Goal: Find specific page/section: Find specific page/section

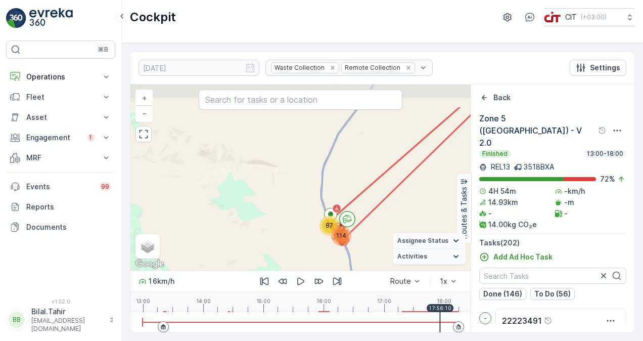
drag, startPoint x: 373, startPoint y: 147, endPoint x: 372, endPoint y: 188, distance: 41.5
click at [372, 188] on div "114 87 Tabuk Landfill + − Satellite Roadmap Terrain Hybrid Leaflet Keyboard sho…" at bounding box center [301, 177] width 340 height 186
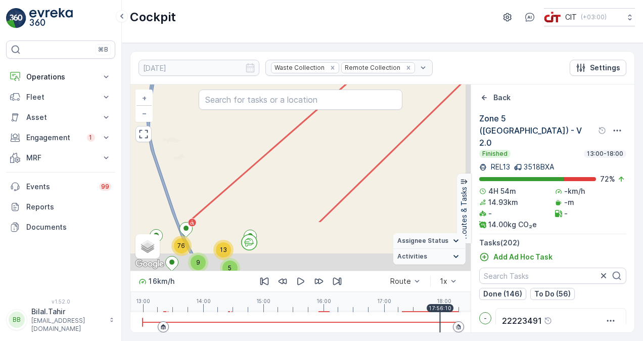
drag, startPoint x: 360, startPoint y: 240, endPoint x: 343, endPoint y: 156, distance: 85.7
click at [342, 156] on div "13 11 5 11 22 51 9 76 Tabuk Landfill + − Satellite Roadmap Terrain Hybrid Leafl…" at bounding box center [301, 177] width 340 height 186
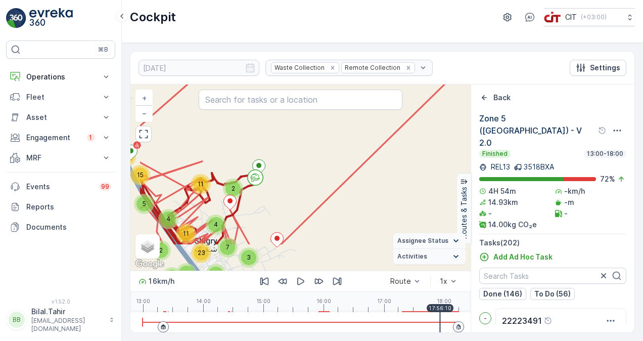
drag, startPoint x: 265, startPoint y: 238, endPoint x: 309, endPoint y: 192, distance: 63.7
click at [309, 192] on div "2 11 7 3 4 3 8 2 4 4 3 9 3 2 11 23 6 6 4 5 2 3 15 11 21 24 Tabuk Landfill + − S…" at bounding box center [301, 177] width 340 height 186
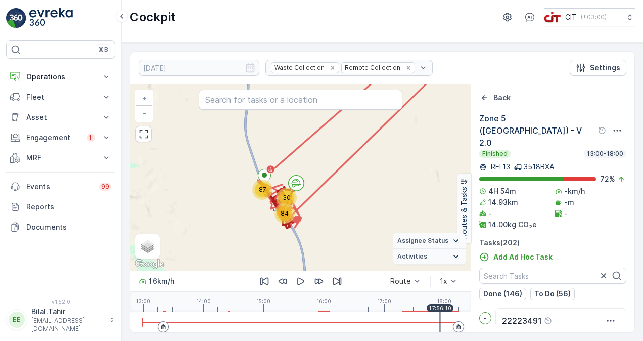
drag, startPoint x: 350, startPoint y: 140, endPoint x: 332, endPoint y: 188, distance: 51.7
click at [333, 188] on div "30 84 87 Tabuk Landfill + − Satellite Roadmap Terrain Hybrid Leaflet Keyboard s…" at bounding box center [301, 177] width 340 height 186
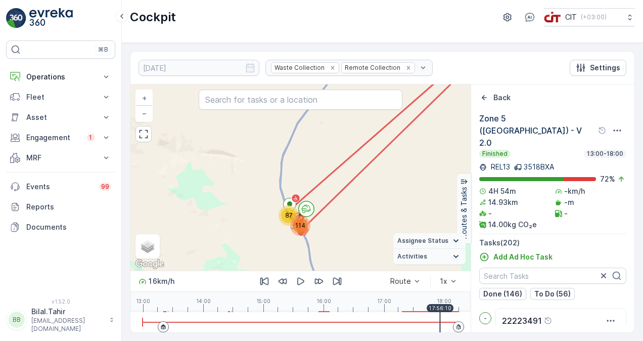
drag, startPoint x: 361, startPoint y: 147, endPoint x: 350, endPoint y: 192, distance: 46.4
click at [351, 191] on div "114 87 Tabuk Landfill Zone 5 (Shigri Village) - V 2.0 + − Satellite Roadmap Ter…" at bounding box center [301, 177] width 340 height 186
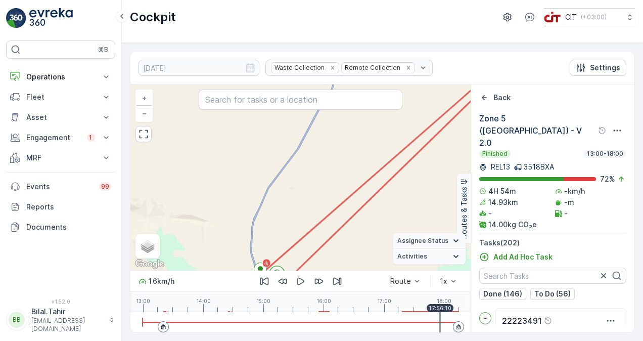
drag, startPoint x: 431, startPoint y: 131, endPoint x: 373, endPoint y: 174, distance: 71.9
click at [382, 169] on div "114 87 Tabuk Landfill Zone 5 (Shigri Village) - V 2.0 + − Satellite Roadmap Ter…" at bounding box center [301, 177] width 340 height 186
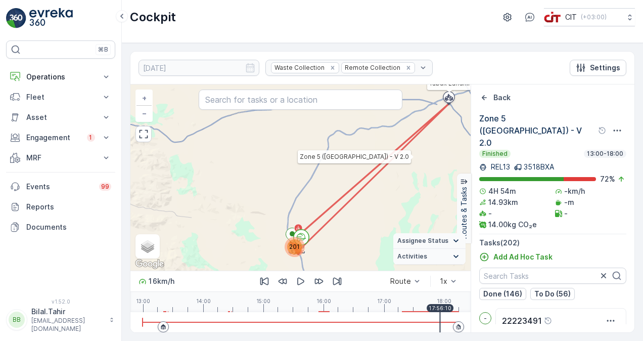
drag, startPoint x: 423, startPoint y: 126, endPoint x: 408, endPoint y: 142, distance: 22.2
click at [408, 142] on icon at bounding box center [370, 179] width 158 height 150
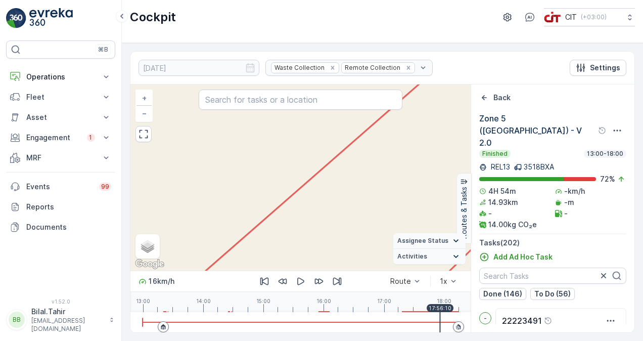
drag, startPoint x: 308, startPoint y: 241, endPoint x: 325, endPoint y: 148, distance: 94.7
click at [322, 160] on div "30 84 87 2 11 7 3 4 3 8 2 4 4 3 9 3 2 11 23 6 6 4 5 2 3 15 11 21 24 Tabuk Landf…" at bounding box center [301, 177] width 340 height 186
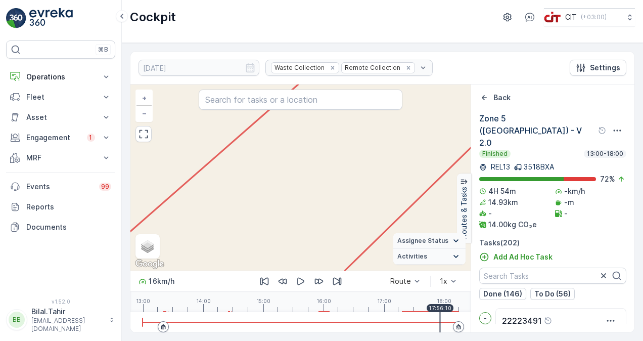
drag, startPoint x: 317, startPoint y: 208, endPoint x: 318, endPoint y: 203, distance: 5.7
click at [318, 205] on div "2 11 7 3 4 3 8 2 4 4 3 9 3 2 11 23 6 6 4 5 2 3 15 11 21 24 Tabuk Landfill + − S…" at bounding box center [301, 177] width 340 height 186
drag, startPoint x: 287, startPoint y: 237, endPoint x: 341, endPoint y: 116, distance: 132.5
click at [323, 160] on div "2 11 7 3 4 3 8 2 4 4 3 9 3 2 11 23 6 6 4 5 2 3 15 11 21 24 Tabuk Landfill + − S…" at bounding box center [301, 177] width 340 height 186
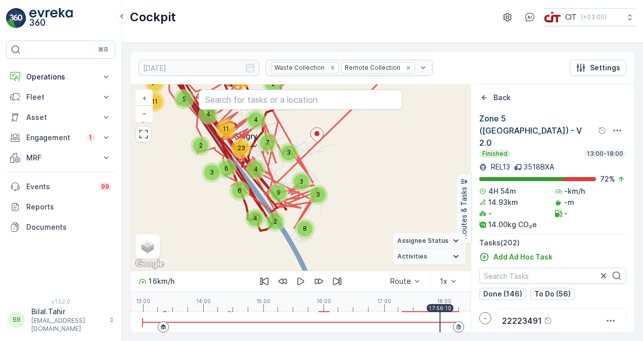
click at [376, 192] on div "2 11 7 3 4 3 8 2 4 4 3 9 3 2 11 23 6 6 4 5 2 3 15 11 21 24 Tabuk Landfill + − S…" at bounding box center [301, 177] width 340 height 186
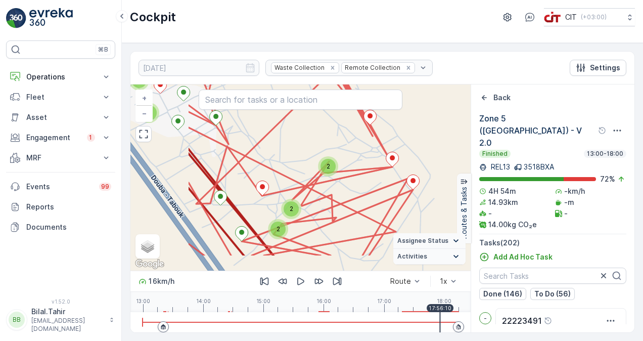
drag, startPoint x: 212, startPoint y: 177, endPoint x: 286, endPoint y: 141, distance: 82.1
click at [286, 141] on div "2 2 2 2 2 2 2 2 2 2 2 3 2 3 4 3 2 2 3 2 3 2 5 2 2 2 3 2 2 2 3 8 4 2 2 2 2 2 2 6…" at bounding box center [301, 177] width 340 height 186
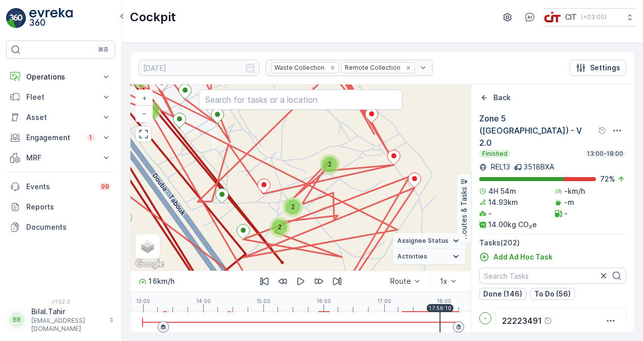
drag, startPoint x: 305, startPoint y: 152, endPoint x: 311, endPoint y: 142, distance: 11.5
click at [310, 142] on div "2 2 2 2 2 2 2 2 2 2 2 3 2 3 4 3 2 2 3 2 3 2 5 2 2 2 3 2 2 2 3 8 4 2 2 2 2 2 2 6…" at bounding box center [301, 177] width 340 height 186
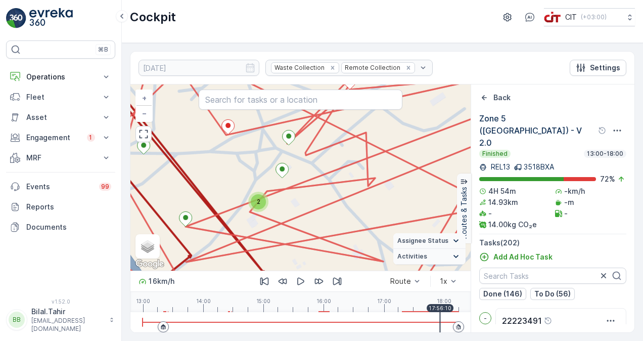
drag, startPoint x: 301, startPoint y: 220, endPoint x: 312, endPoint y: 194, distance: 28.4
click at [312, 194] on div "2 2 2 3 2 2 2 2 2 2 3 2 2 2 6 2 2 2 2 3 3 2 2 2 2 2 2 3 Tabuk Landfill + − Sate…" at bounding box center [301, 177] width 340 height 186
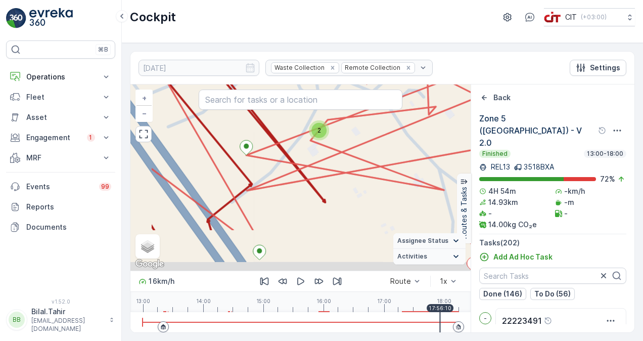
drag, startPoint x: 266, startPoint y: 222, endPoint x: 322, endPoint y: 161, distance: 82.3
click at [322, 161] on div "2 2 2 3 2 2 2 2 2 2 3 2 2 2 6 2 2 2 2 3 3 2 2 2 2 2 2 3 Tabuk Landfill Zone 5 (…" at bounding box center [301, 177] width 340 height 186
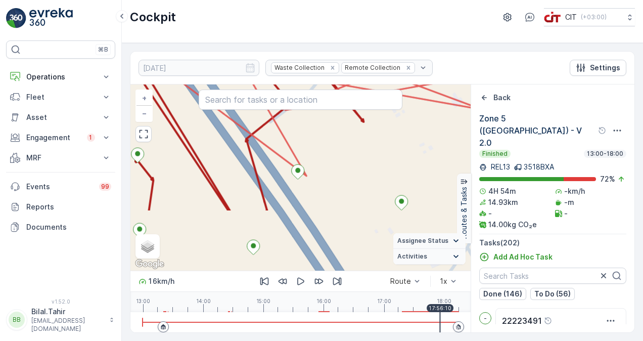
drag, startPoint x: 319, startPoint y: 231, endPoint x: 360, endPoint y: 148, distance: 92.5
click at [360, 148] on div "2 2 2 3 2 2 2 2 2 2 3 2 2 2 6 2 2 2 2 3 3 2 2 2 2 2 2 3 Tabuk Landfill Zone 5 (…" at bounding box center [301, 177] width 340 height 186
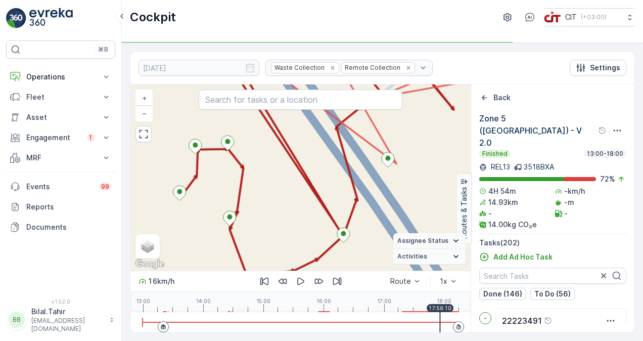
drag, startPoint x: 300, startPoint y: 233, endPoint x: 387, endPoint y: 223, distance: 88.0
click at [387, 223] on div "2 2 2 3 2 2 2 2 2 2 3 2 2 2 6 2 2 2 2 3 3 2 2 2 2 2 2 3 Tabuk Landfill Zone 5 (…" at bounding box center [301, 177] width 340 height 186
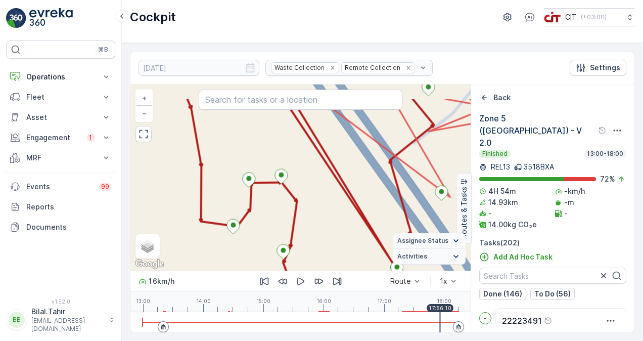
drag, startPoint x: 261, startPoint y: 191, endPoint x: 315, endPoint y: 224, distance: 63.2
click at [315, 224] on div "2 2 2 3 2 2 2 2 2 2 3 2 2 2 6 2 2 2 2 3 3 2 2 2 2 2 2 3 Tabuk Landfill Zone 5 (…" at bounding box center [301, 177] width 340 height 186
drag, startPoint x: 254, startPoint y: 153, endPoint x: 286, endPoint y: 187, distance: 46.5
click at [285, 186] on div "2 2 2 3 2 2 2 2 2 2 3 2 2 2 6 2 2 2 2 3 3 2 2 2 2 2 2 3 Tabuk Landfill Zone 5 (…" at bounding box center [301, 177] width 340 height 186
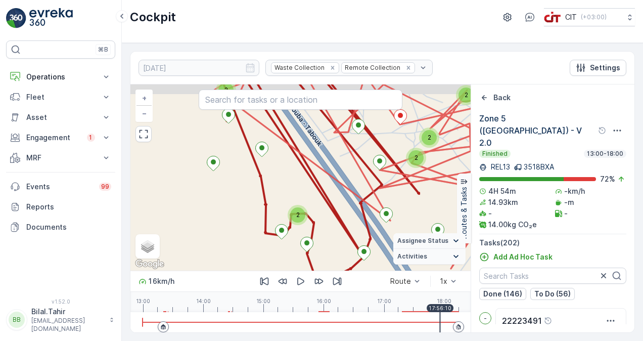
drag, startPoint x: 265, startPoint y: 167, endPoint x: 292, endPoint y: 205, distance: 47.0
click at [292, 205] on div "2 2 2 2 2 2 2 2 2 2 2 3 2 3 4 3 2 2 3 2 3 2 5 2 2 2 3 2 2 2 3 8 4 2 2 2 2 2 2 6…" at bounding box center [301, 177] width 340 height 186
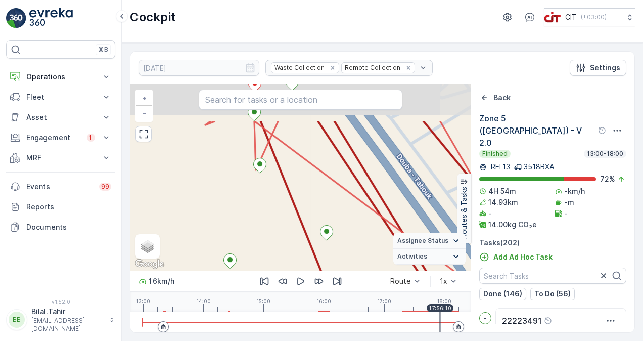
drag, startPoint x: 267, startPoint y: 154, endPoint x: 314, endPoint y: 217, distance: 78.1
click at [314, 217] on div "2 2 2 3 2 2 2 2 2 2 3 2 2 2 6 2 2 2 2 3 3 2 2 2 2 2 2 3 Tabuk Landfill Zone 5 (…" at bounding box center [301, 177] width 340 height 186
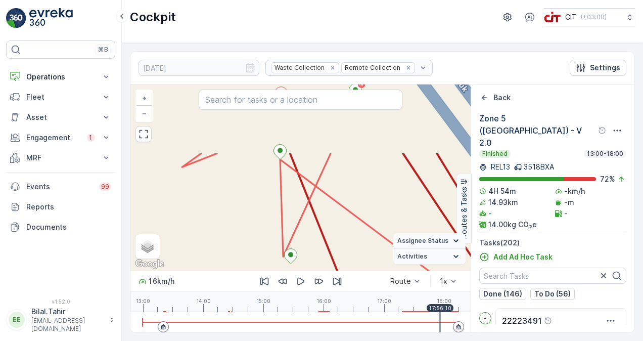
drag, startPoint x: 300, startPoint y: 178, endPoint x: 339, endPoint y: 236, distance: 69.6
click at [339, 236] on div "2 2 3 2 2 2 3 2 2 2 2 3 2 2 2 2 2 Tabuk Landfill Zone 5 (Shigri Village) - V 2.…" at bounding box center [301, 177] width 340 height 186
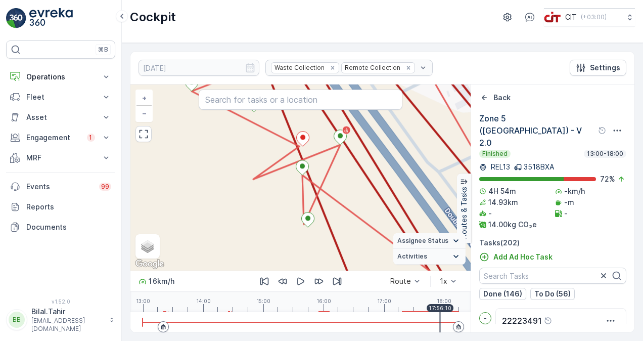
drag, startPoint x: 356, startPoint y: 176, endPoint x: 360, endPoint y: 202, distance: 26.1
click at [360, 202] on div "2 2 2 3 2 2 2 2 2 2 3 2 2 2 6 2 2 2 2 3 3 2 2 2 2 2 2 3 Tabuk Landfill Zone 5 (…" at bounding box center [301, 177] width 340 height 186
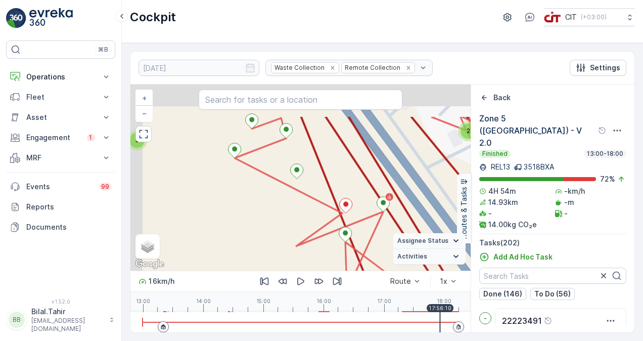
drag, startPoint x: 316, startPoint y: 136, endPoint x: 357, endPoint y: 187, distance: 65.2
click at [357, 187] on div "2 2 2 3 2 2 2 2 2 2 3 2 2 2 6 2 2 2 2 3 3 2 2 2 2 2 2 3 Tabuk Landfill Zone 5 (…" at bounding box center [301, 177] width 340 height 186
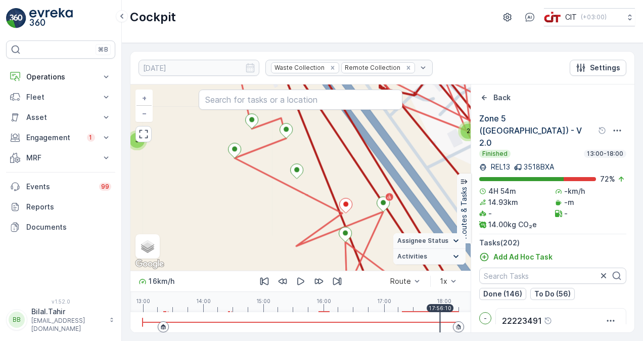
drag, startPoint x: 333, startPoint y: 150, endPoint x: 347, endPoint y: 180, distance: 33.0
click at [347, 179] on div "2 2 2 3 2 2 2 2 2 2 3 2 2 2 6 2 2 2 2 3 3 2 2 2 2 2 2 3 Tabuk Landfill Zone 5 (…" at bounding box center [301, 177] width 340 height 186
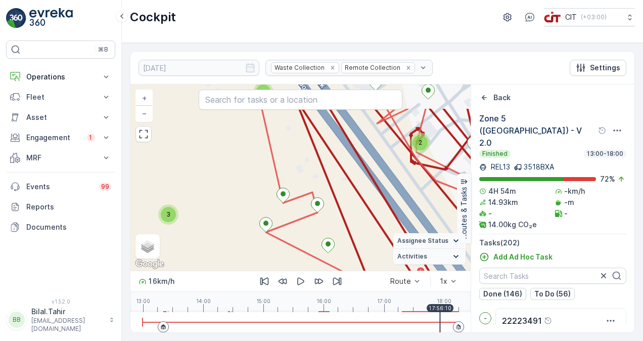
drag, startPoint x: 319, startPoint y: 138, endPoint x: 340, endPoint y: 190, distance: 55.8
click at [340, 189] on div "2 2 2 3 2 2 2 2 2 2 3 2 2 2 6 2 2 2 2 3 3 2 2 2 2 2 2 3 Tabuk Landfill Zone 5 (…" at bounding box center [301, 177] width 340 height 186
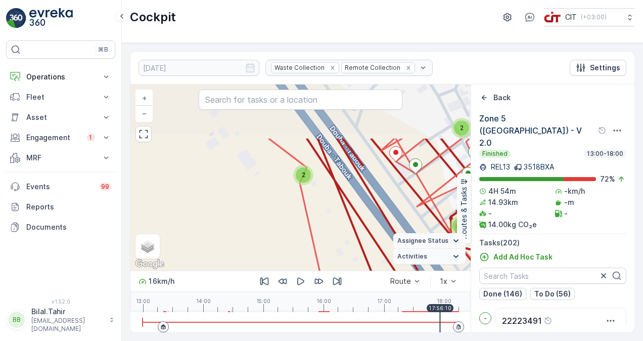
drag, startPoint x: 306, startPoint y: 149, endPoint x: 340, endPoint y: 222, distance: 80.3
click at [340, 222] on div "2 2 2 3 2 2 2 2 2 2 3 2 2 2 6 2 2 2 2 3 3 2 2 2 2 2 2 3 Tabuk Landfill Zone 5 (…" at bounding box center [301, 177] width 340 height 186
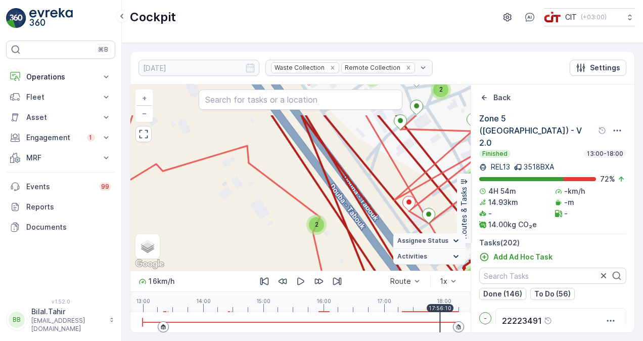
drag, startPoint x: 307, startPoint y: 153, endPoint x: 321, endPoint y: 204, distance: 53.0
click at [321, 204] on div "2 2 2 3 2 2 2 2 2 2 3 2 2 2 6 2 2 2 2 3 3 2 2 2 2 2 2 3 Tabuk Landfill Zone 5 (…" at bounding box center [301, 177] width 340 height 186
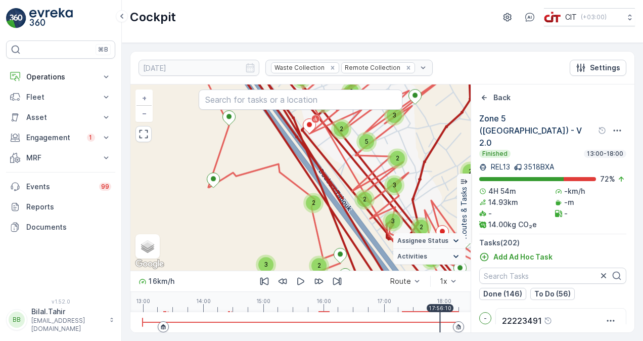
drag, startPoint x: 303, startPoint y: 161, endPoint x: 315, endPoint y: 199, distance: 39.8
click at [315, 199] on div "2 2 2 2 2 2 2 2 2 2 2 3 2 3 4 3 2 2 3 2 3 2 5 2 2 2 3 2 2 2 3 8 4 2 2 2 2 2 2 6…" at bounding box center [301, 177] width 340 height 186
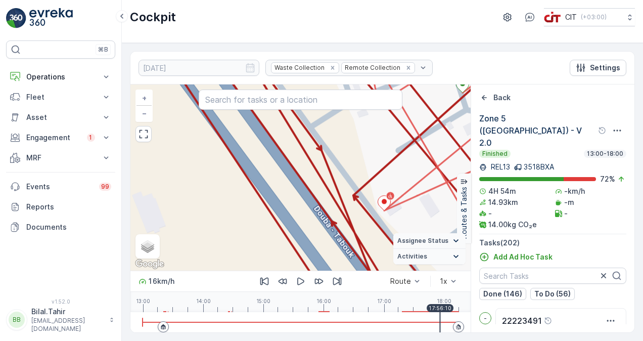
drag, startPoint x: 258, startPoint y: 144, endPoint x: 313, endPoint y: 204, distance: 81.6
click at [313, 203] on div "2 2 3 2 2 2 3 2 2 2 2 3 2 2 2 2 2 Tabuk Landfill Zone 5 (Shigri Village) - V 2.…" at bounding box center [301, 177] width 340 height 186
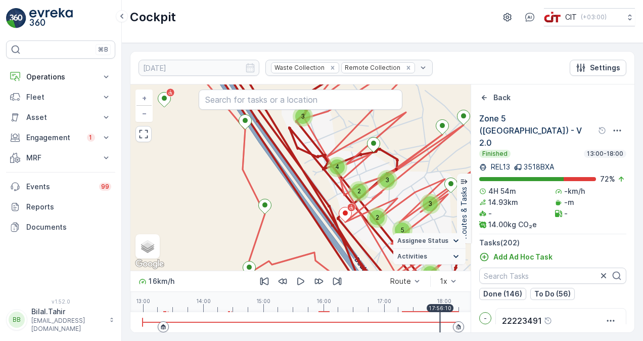
drag, startPoint x: 300, startPoint y: 189, endPoint x: 319, endPoint y: 210, distance: 28.3
click at [315, 207] on div "2 2 2 2 2 2 2 2 2 2 2 3 2 3 4 3 2 2 3 2 3 2 5 2 2 2 3 2 2 2 3 8 4 2 2 2 2 2 2 6…" at bounding box center [301, 177] width 340 height 186
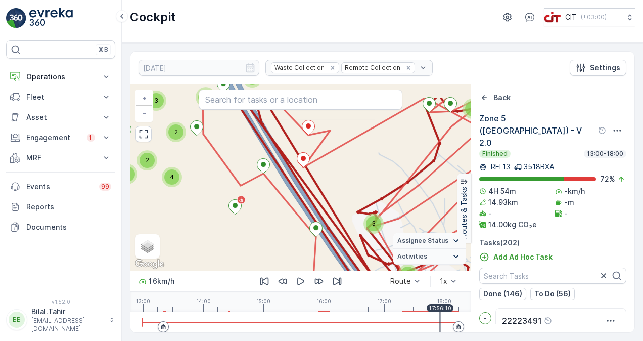
drag, startPoint x: 264, startPoint y: 136, endPoint x: 315, endPoint y: 207, distance: 87.7
click at [309, 200] on div "2 2 2 2 2 2 2 2 2 2 2 3 2 3 4 3 2 2 3 2 3 2 5 2 2 2 3 2 2 2 3 8 4 2 2 2 2 2 2 6…" at bounding box center [301, 177] width 340 height 186
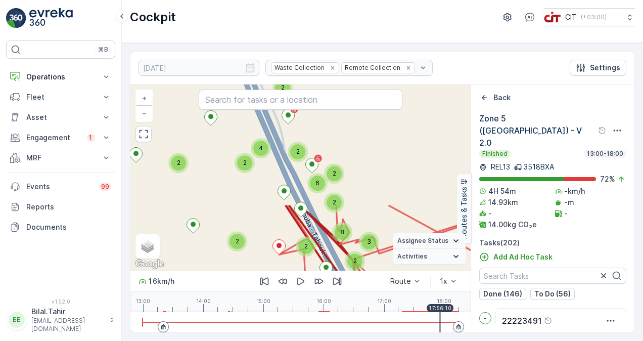
drag, startPoint x: 269, startPoint y: 123, endPoint x: 335, endPoint y: 263, distance: 154.5
click at [335, 263] on div "2 2 2 2 2 2 2 2 2 2 2 3 2 3 4 3 2 2 3 2 3 2 5 2 2 2 3 2 2 2 3 8 4 2 2 2 2 2 2 6…" at bounding box center [301, 177] width 340 height 186
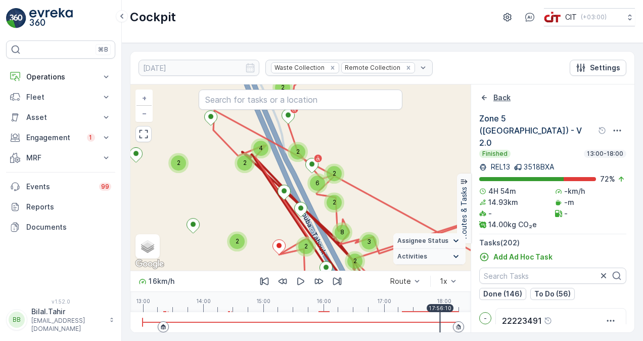
click at [496, 93] on p "Back" at bounding box center [502, 98] width 17 height 10
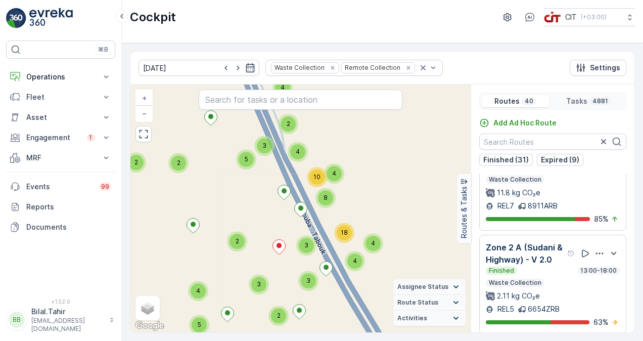
scroll to position [506, 0]
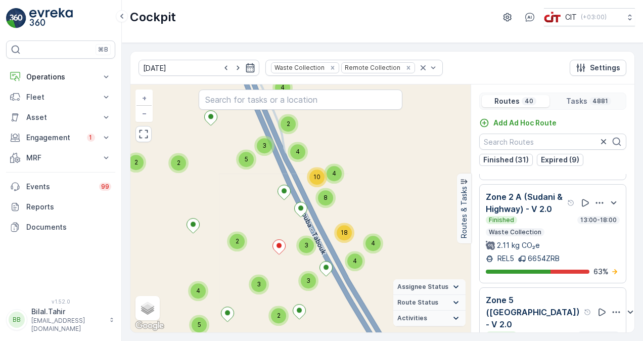
click at [574, 250] on div "2.11 kg CO₂e" at bounding box center [553, 245] width 134 height 10
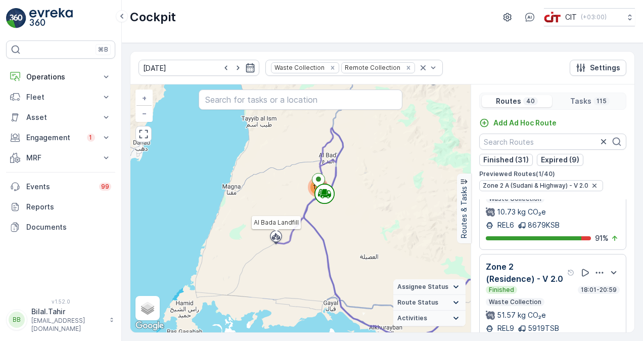
scroll to position [0, 0]
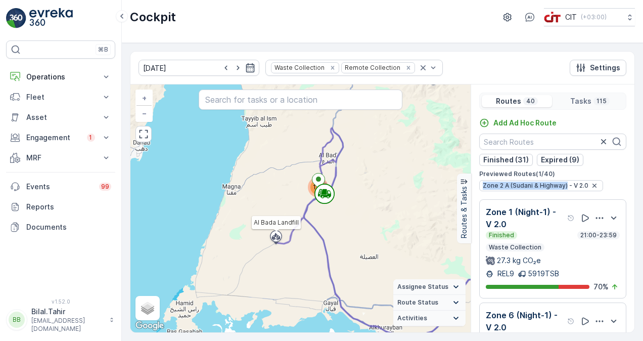
drag, startPoint x: 484, startPoint y: 184, endPoint x: 567, endPoint y: 183, distance: 82.5
click at [567, 183] on span "Zone 2 A (Sudani & Highway) - V 2.0" at bounding box center [536, 186] width 106 height 8
copy span "Zone 2 A (Sudani & Highway)"
click at [534, 143] on input "text" at bounding box center [553, 142] width 147 height 16
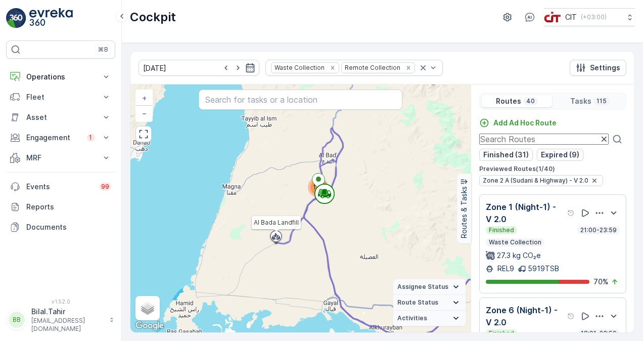
paste input "Zone 2 A (Sudani & Highway)"
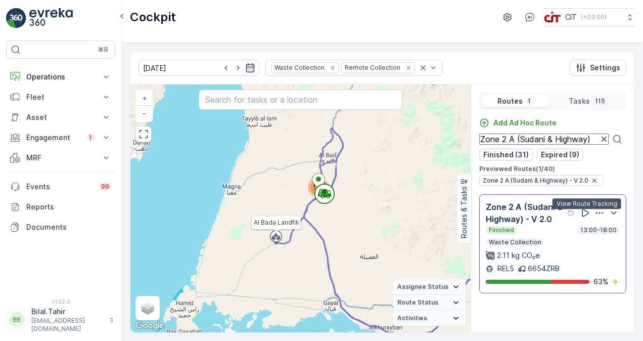
type input "Zone 2 A (Sudani & Highway)"
click at [585, 216] on icon at bounding box center [586, 213] width 10 height 10
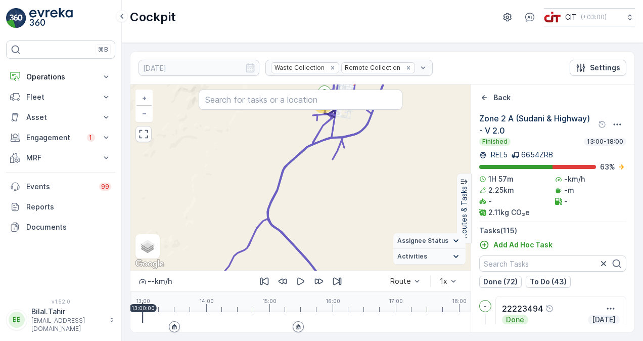
click at [356, 192] on div "14 99 Al Bada Landfill Zone 2 A (Sudani & Highway) - V 2.0 + − Satellite Roadma…" at bounding box center [301, 177] width 340 height 186
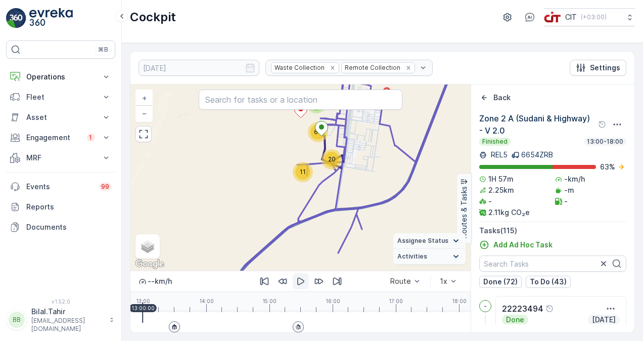
click at [296, 285] on icon "button" at bounding box center [301, 281] width 10 height 10
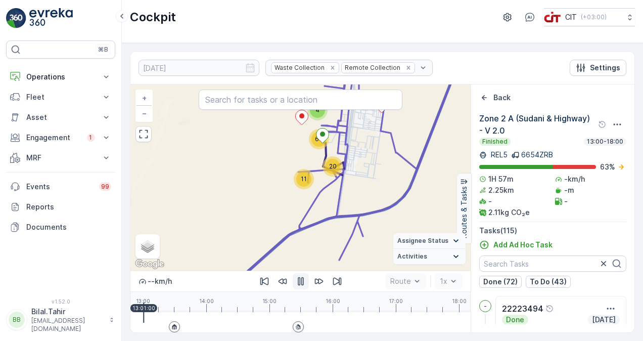
drag, startPoint x: 371, startPoint y: 188, endPoint x: 373, endPoint y: 209, distance: 21.3
click at [373, 208] on div "2 11 11 4 20 63 Al Bada Landfill + − Satellite Roadmap Terrain Hybrid Leaflet K…" at bounding box center [301, 177] width 340 height 186
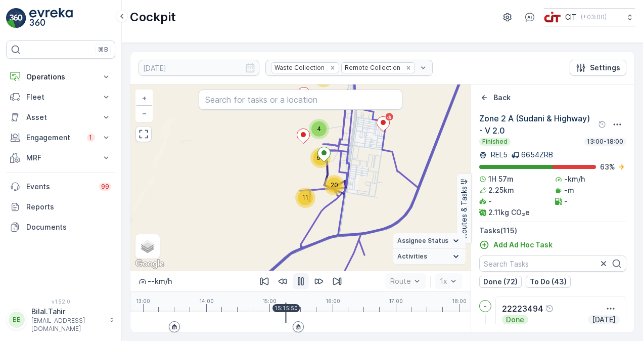
drag, startPoint x: 148, startPoint y: 324, endPoint x: 280, endPoint y: 324, distance: 132.5
click at [282, 325] on div at bounding box center [301, 322] width 316 height 20
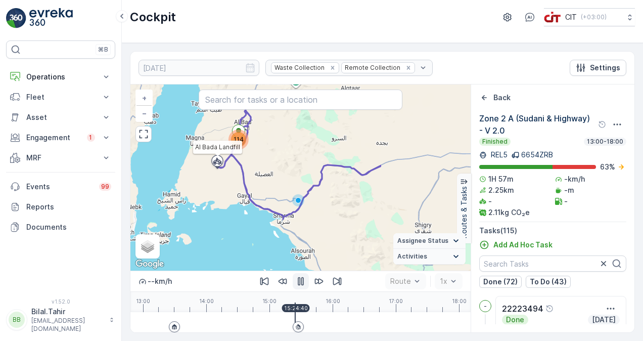
drag, startPoint x: 416, startPoint y: 194, endPoint x: 290, endPoint y: 160, distance: 130.1
click at [290, 160] on div "114 Al Bada Landfill + − Satellite Roadmap Terrain Hybrid Leaflet Keyboard shor…" at bounding box center [301, 177] width 340 height 186
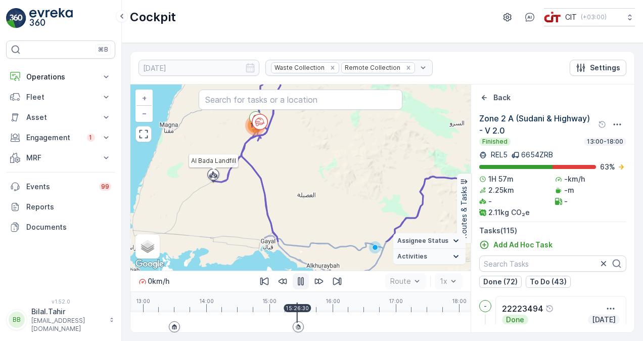
drag, startPoint x: 391, startPoint y: 195, endPoint x: 347, endPoint y: 145, distance: 66.0
click at [347, 145] on div "114 Al Bada Landfill + − Satellite Roadmap Terrain Hybrid Leaflet Keyboard shor…" at bounding box center [301, 177] width 340 height 186
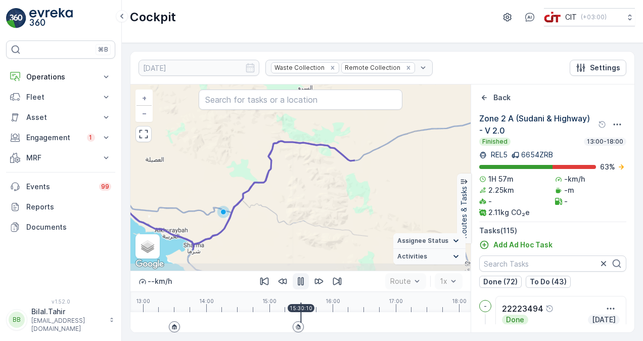
drag, startPoint x: 384, startPoint y: 189, endPoint x: 217, endPoint y: 151, distance: 171.8
click at [217, 151] on div "114 Al Bada Landfill + − Satellite Roadmap Terrain Hybrid Leaflet Keyboard shor…" at bounding box center [301, 177] width 340 height 186
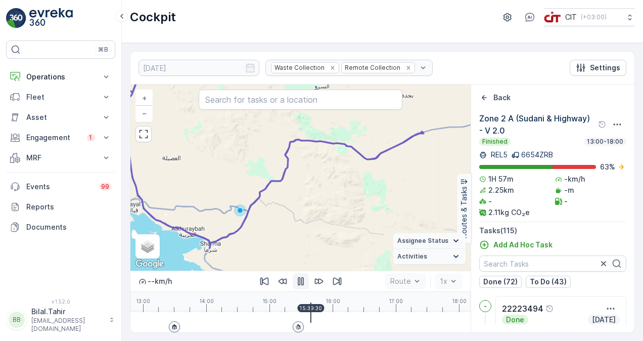
drag, startPoint x: 205, startPoint y: 164, endPoint x: 271, endPoint y: 167, distance: 65.8
click at [271, 167] on div "114 Al Bada Landfill + − Satellite Roadmap Terrain Hybrid Leaflet Keyboard shor…" at bounding box center [301, 177] width 340 height 186
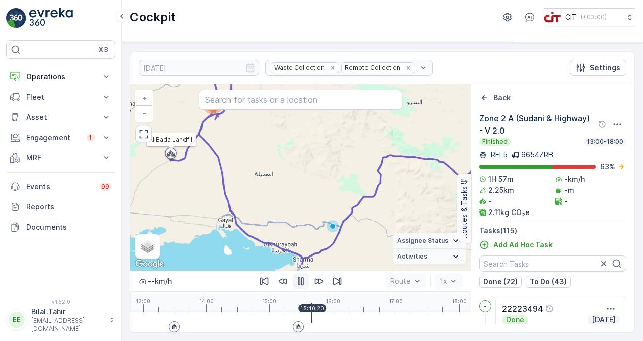
drag, startPoint x: 204, startPoint y: 145, endPoint x: 272, endPoint y: 165, distance: 71.4
click at [272, 165] on div "114 Al Bada Landfill + − Satellite Roadmap Terrain Hybrid Leaflet Keyboard shor…" at bounding box center [301, 177] width 340 height 186
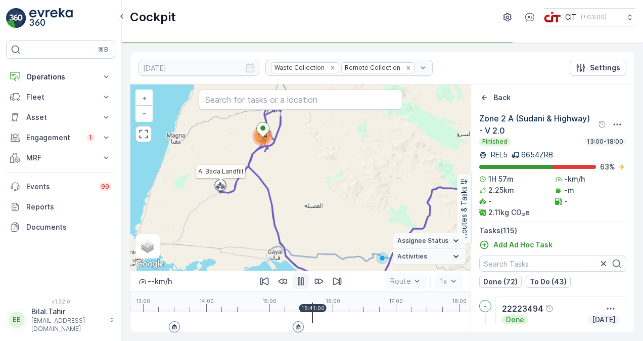
drag, startPoint x: 257, startPoint y: 165, endPoint x: 273, endPoint y: 178, distance: 20.5
click at [273, 178] on div "114 Al Bada Landfill + − Satellite Roadmap Terrain Hybrid Leaflet Keyboard shor…" at bounding box center [301, 177] width 340 height 186
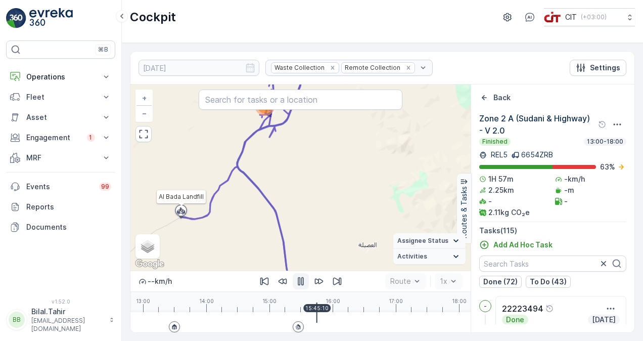
click at [298, 284] on icon "button" at bounding box center [301, 281] width 6 height 9
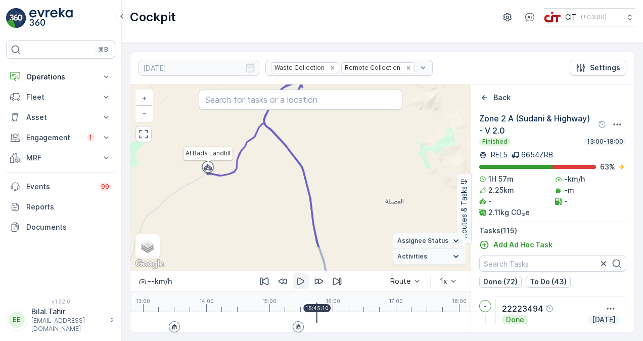
drag, startPoint x: 331, startPoint y: 251, endPoint x: 358, endPoint y: 208, distance: 51.1
click at [358, 208] on div "114 Al Bada Landfill + − Satellite Roadmap Terrain Hybrid Leaflet Keyboard shor…" at bounding box center [301, 177] width 340 height 186
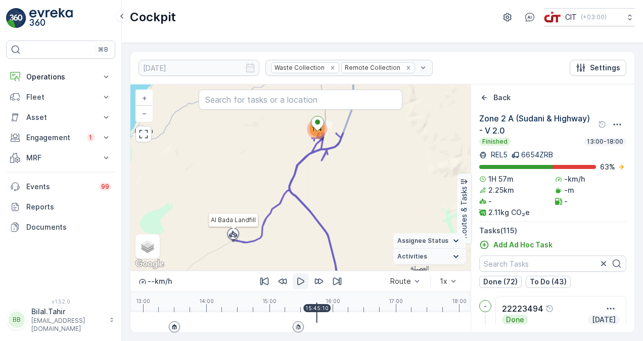
drag, startPoint x: 353, startPoint y: 157, endPoint x: 378, endPoint y: 224, distance: 71.4
click at [378, 224] on div "114 Al Bada Landfill + − Satellite Roadmap Terrain Hybrid Leaflet Keyboard shor…" at bounding box center [301, 177] width 340 height 186
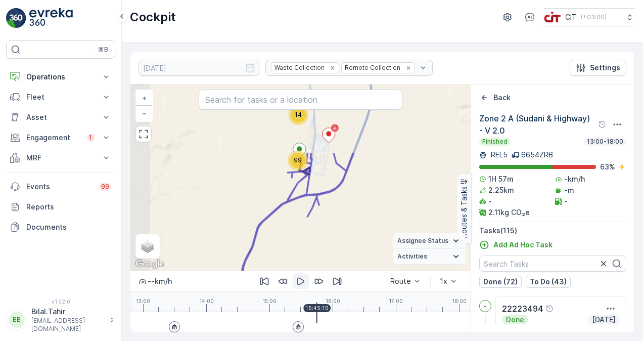
drag, startPoint x: 333, startPoint y: 162, endPoint x: 370, endPoint y: 250, distance: 95.5
click at [370, 250] on div "14 99 Al Bada Landfill + − Satellite Roadmap Terrain Hybrid Leaflet Keyboard sh…" at bounding box center [301, 177] width 340 height 186
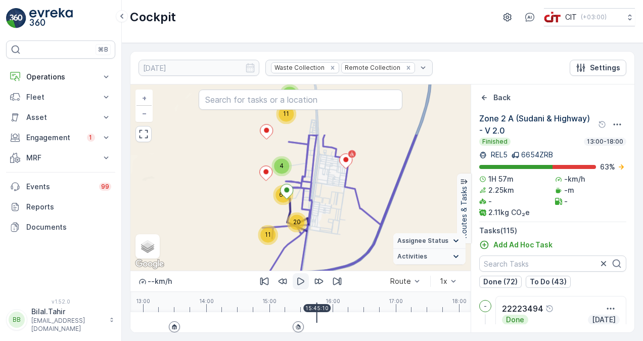
drag, startPoint x: 337, startPoint y: 190, endPoint x: 347, endPoint y: 224, distance: 35.4
click at [347, 224] on div "2 11 11 4 20 63 Al Bada Landfill + − Satellite Roadmap Terrain Hybrid Leaflet K…" at bounding box center [301, 177] width 340 height 186
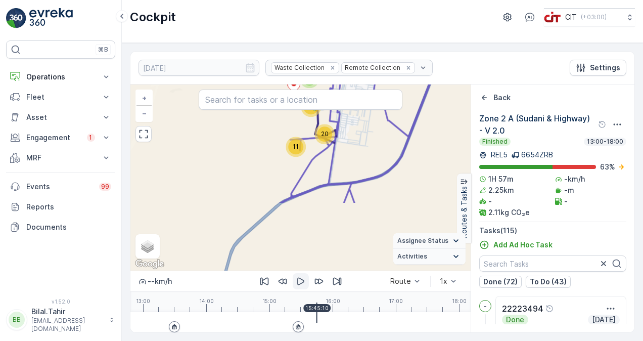
drag, startPoint x: 347, startPoint y: 252, endPoint x: 359, endPoint y: 165, distance: 87.8
click at [359, 165] on div "2 11 11 4 20 63 Al Bada Landfill + − Satellite Roadmap Terrain Hybrid Leaflet K…" at bounding box center [301, 177] width 340 height 186
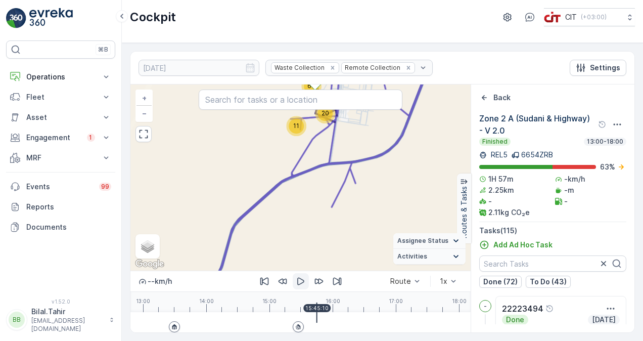
drag, startPoint x: 369, startPoint y: 228, endPoint x: 370, endPoint y: 178, distance: 49.6
click at [370, 178] on div "2 11 11 4 20 63 Al Bada Landfill + − Satellite Roadmap Terrain Hybrid Leaflet K…" at bounding box center [301, 177] width 340 height 186
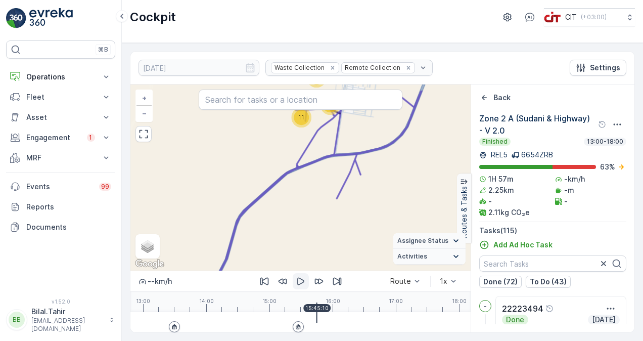
drag, startPoint x: 367, startPoint y: 158, endPoint x: 376, endPoint y: 206, distance: 49.4
click at [376, 203] on div "2 11 11 4 20 63 Al Bada Landfill + − Satellite Roadmap Terrain Hybrid Leaflet K…" at bounding box center [301, 177] width 340 height 186
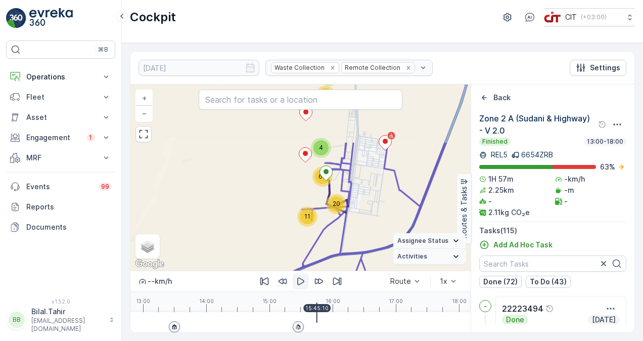
drag, startPoint x: 375, startPoint y: 135, endPoint x: 379, endPoint y: 224, distance: 89.6
click at [379, 224] on div "2 11 11 4 20 63 Al Bada Landfill + − Satellite Roadmap Terrain Hybrid Leaflet K…" at bounding box center [301, 177] width 340 height 186
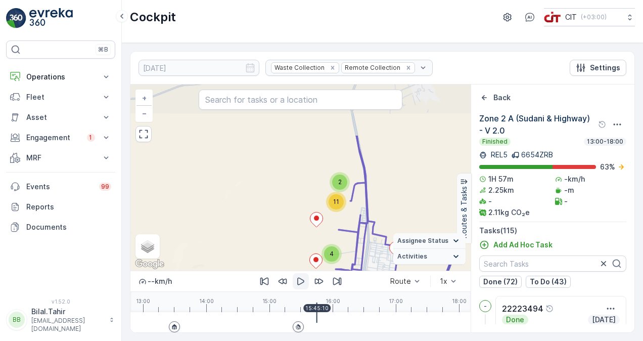
drag, startPoint x: 396, startPoint y: 135, endPoint x: 401, endPoint y: 205, distance: 70.0
click at [401, 205] on div "2 11 11 4 20 63 Al Bada Landfill + − Satellite Roadmap Terrain Hybrid Leaflet K…" at bounding box center [301, 177] width 340 height 186
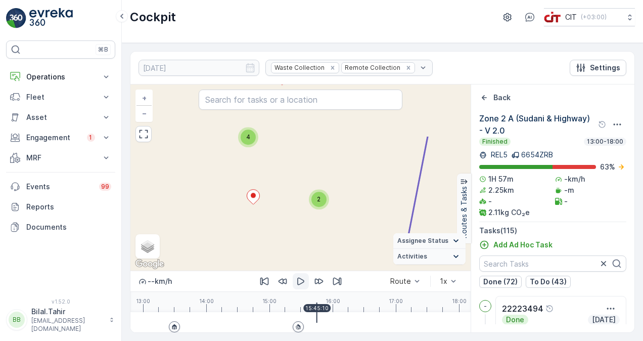
drag, startPoint x: 326, startPoint y: 189, endPoint x: 309, endPoint y: 232, distance: 47.0
click at [309, 232] on div "4 2 2 2 3 2 2 3 5 2 2 2 3 3 3 2 2 7 2 2 7 5 2 3 7 2 4 3 5 Al Bada Landfill + − …" at bounding box center [301, 177] width 340 height 186
drag, startPoint x: 323, startPoint y: 164, endPoint x: 323, endPoint y: 186, distance: 21.8
click at [323, 186] on div "2 3 2 2 2 3 3 2 2 2 2 2 2 2 3 2 2 Al Bada Landfill + − Satellite Roadmap Terrai…" at bounding box center [301, 177] width 340 height 186
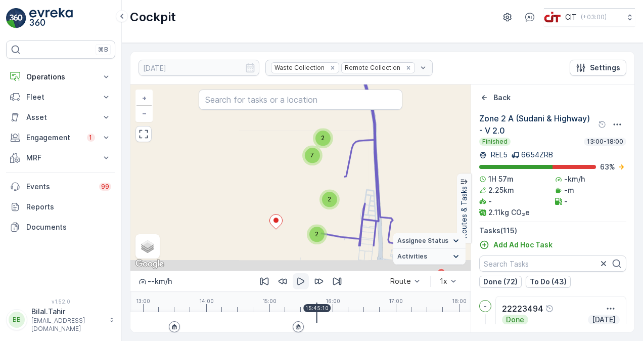
drag, startPoint x: 335, startPoint y: 217, endPoint x: 301, endPoint y: 143, distance: 81.3
click at [301, 143] on div "2 7 2 2 7 4 4 5 2 13 5 14 16 28 Al Bada Landfill + − Satellite Roadmap Terrain …" at bounding box center [301, 177] width 340 height 186
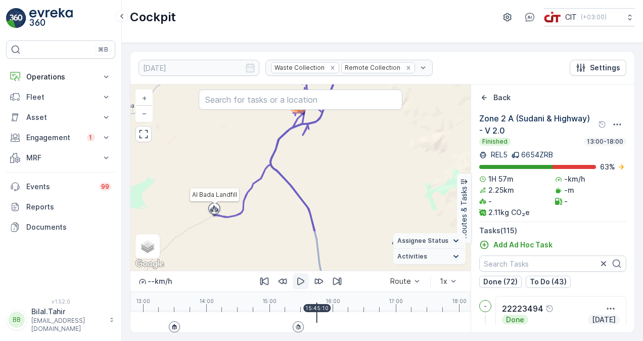
drag, startPoint x: 308, startPoint y: 229, endPoint x: 304, endPoint y: 159, distance: 70.4
click at [304, 159] on div "114 Al Bada Landfill + − Satellite Roadmap Terrain Hybrid Leaflet Keyboard shor…" at bounding box center [301, 177] width 340 height 186
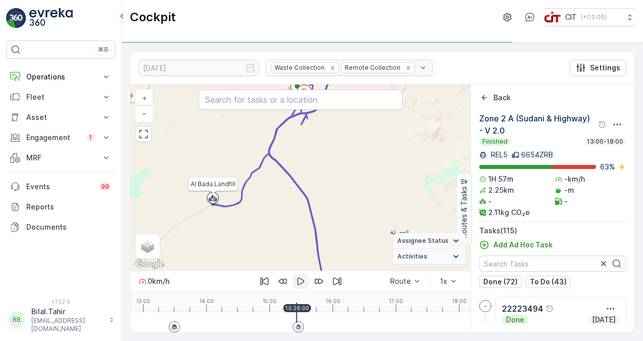
drag, startPoint x: 315, startPoint y: 316, endPoint x: 296, endPoint y: 318, distance: 18.8
click at [296, 318] on div at bounding box center [301, 322] width 316 height 20
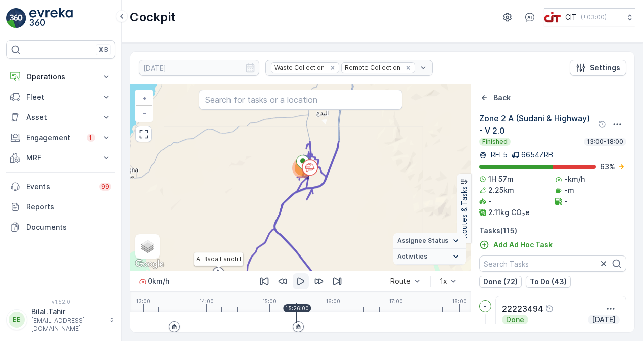
drag, startPoint x: 310, startPoint y: 132, endPoint x: 315, endPoint y: 206, distance: 74.6
click at [315, 206] on div "114 Al Bada Landfill + − Satellite Roadmap Terrain Hybrid Leaflet Keyboard shor…" at bounding box center [301, 177] width 340 height 186
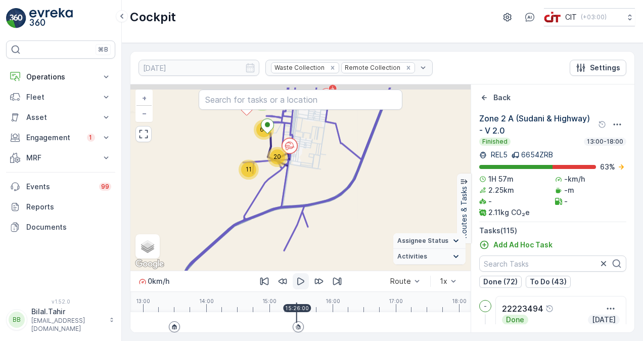
drag, startPoint x: 305, startPoint y: 160, endPoint x: 307, endPoint y: 191, distance: 30.9
click at [307, 191] on div "2 11 11 4 20 63 Al Bada Landfill + − Satellite Roadmap Terrain Hybrid Leaflet K…" at bounding box center [301, 177] width 340 height 186
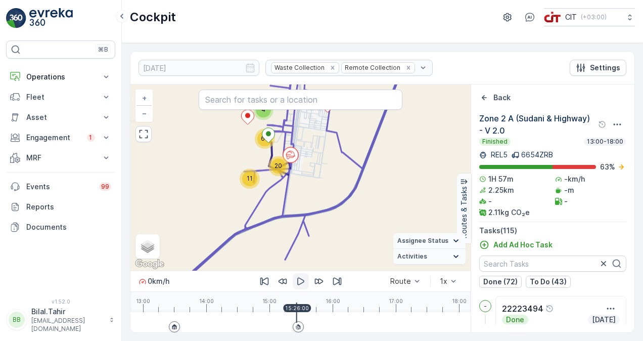
click at [304, 281] on icon "button" at bounding box center [300, 282] width 7 height 8
click at [304, 281] on icon "button" at bounding box center [301, 281] width 6 height 9
drag, startPoint x: 299, startPoint y: 318, endPoint x: 437, endPoint y: 328, distance: 138.5
click at [437, 328] on div at bounding box center [301, 322] width 316 height 20
click at [110, 76] on icon at bounding box center [106, 77] width 10 height 10
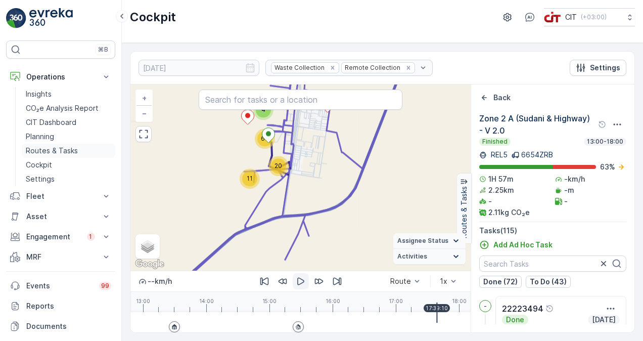
click at [69, 148] on p "Routes & Tasks" at bounding box center [52, 151] width 52 height 10
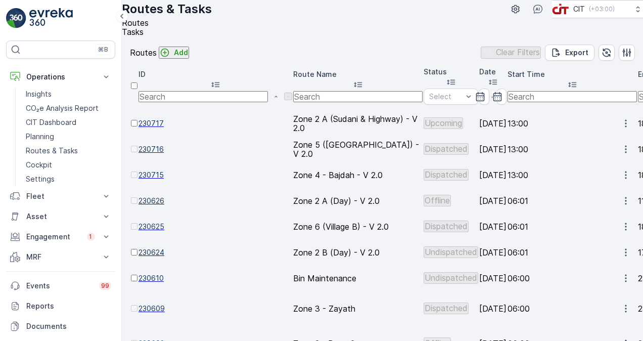
click at [168, 128] on span "230717" at bounding box center [216, 123] width 154 height 10
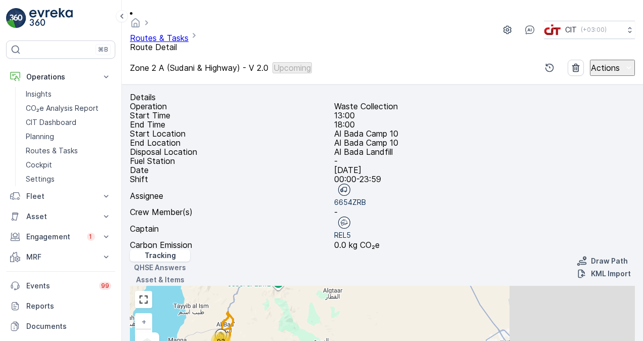
click at [176, 33] on link "Routes & Tasks" at bounding box center [159, 38] width 59 height 10
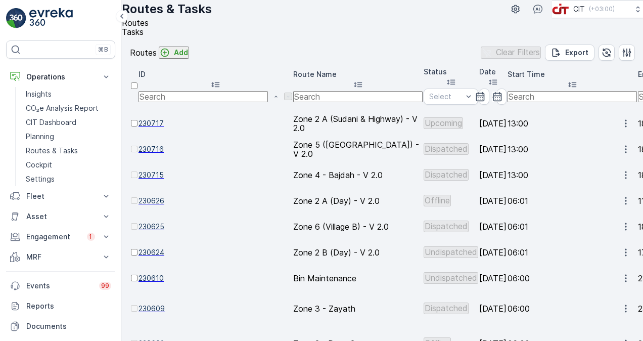
click at [167, 152] on span "230716" at bounding box center [216, 149] width 154 height 10
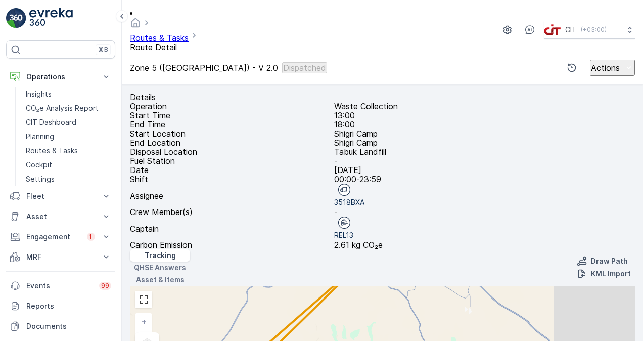
drag, startPoint x: 381, startPoint y: 303, endPoint x: 381, endPoint y: 283, distance: 19.7
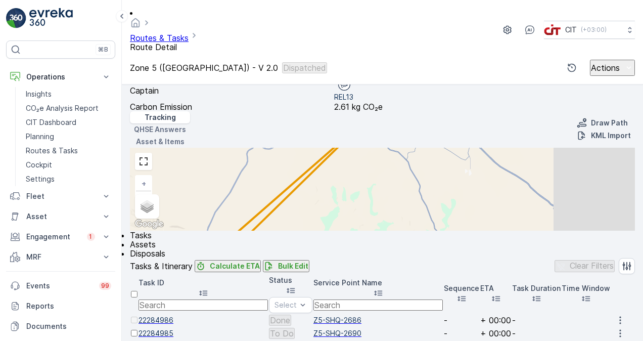
scroll to position [152, 0]
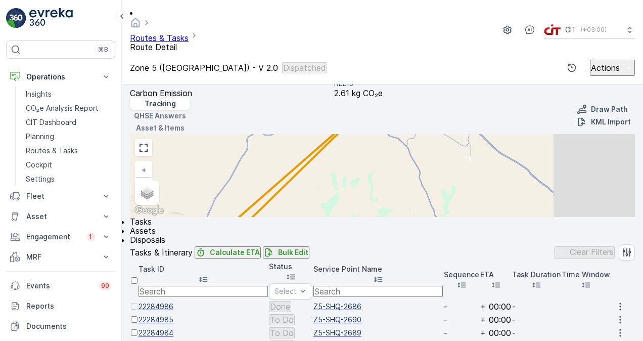
click at [176, 33] on link "Routes & Tasks" at bounding box center [159, 38] width 59 height 10
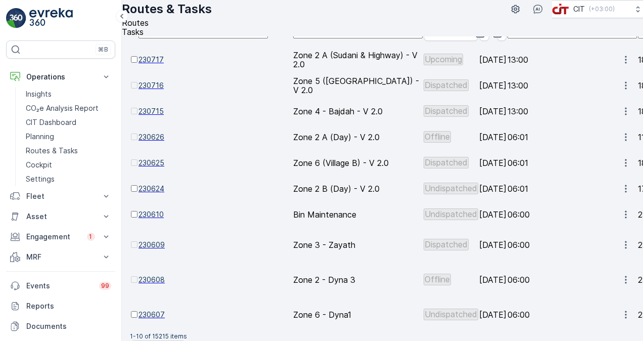
scroll to position [13, 0]
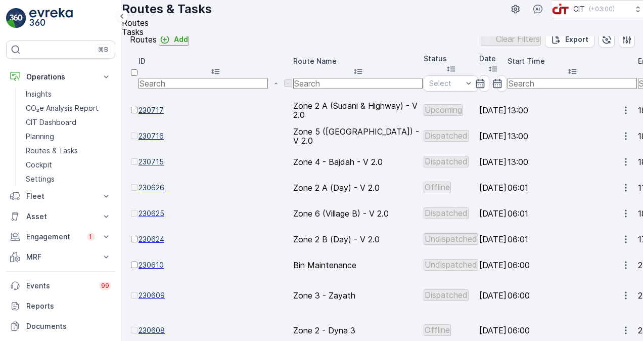
click at [177, 140] on span "230716" at bounding box center [216, 136] width 154 height 10
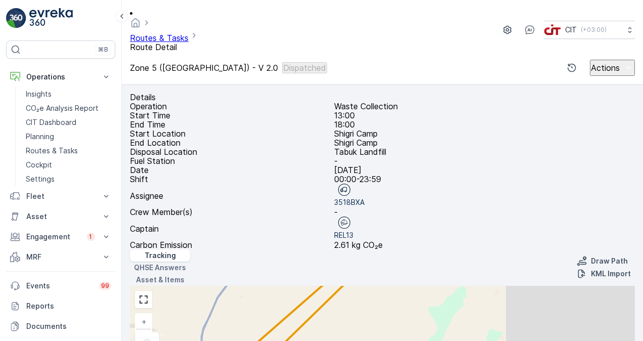
drag, startPoint x: 411, startPoint y: 241, endPoint x: 423, endPoint y: 210, distance: 32.7
click at [423, 286] on div "18 152 + − Satellite Roadmap Terrain Hybrid Leaflet Keyboard shortcuts Map Data…" at bounding box center [382, 327] width 505 height 83
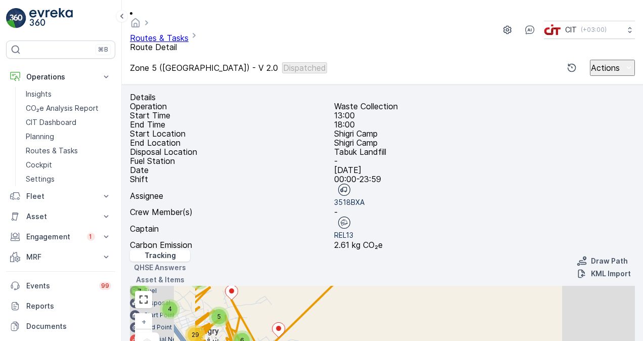
drag, startPoint x: 372, startPoint y: 214, endPoint x: 500, endPoint y: 174, distance: 133.9
click at [500, 286] on div "4 7 5 3 6 4 11 5 8 29 5 2 4 7 29 13 21 + − Satellite Roadmap Terrain Hybrid Lea…" at bounding box center [382, 327] width 505 height 83
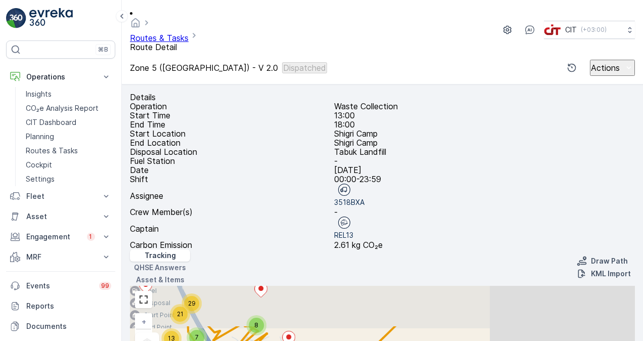
drag, startPoint x: 459, startPoint y: 161, endPoint x: 488, endPoint y: 219, distance: 64.2
click at [488, 286] on div "4 7 5 3 6 4 11 5 8 29 5 2 4 7 29 13 21 + − Satellite Roadmap Terrain Hybrid Lea…" at bounding box center [382, 327] width 505 height 83
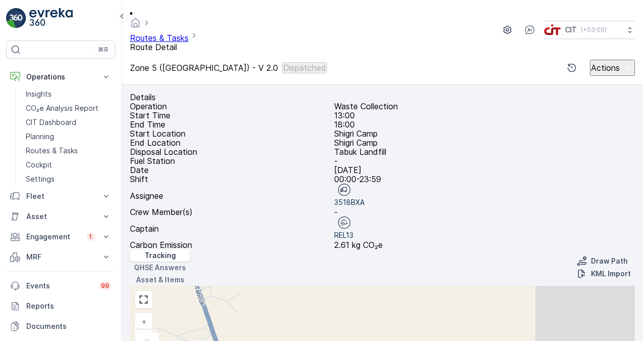
drag, startPoint x: 402, startPoint y: 140, endPoint x: 445, endPoint y: 215, distance: 87.5
click at [445, 286] on div "4 7 5 3 6 4 11 5 8 29 5 2 4 7 29 13 21 + − Satellite Roadmap Terrain Hybrid Lea…" at bounding box center [382, 327] width 505 height 83
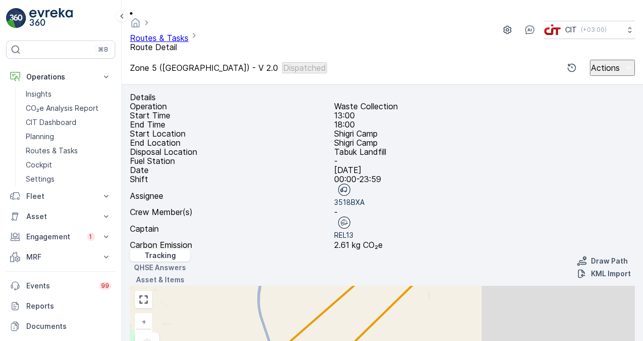
drag, startPoint x: 523, startPoint y: 147, endPoint x: 461, endPoint y: 195, distance: 78.9
click at [462, 286] on div "18 74 78 + − Satellite Roadmap Terrain Hybrid Leaflet Keyboard shortcuts Map Da…" at bounding box center [382, 327] width 505 height 83
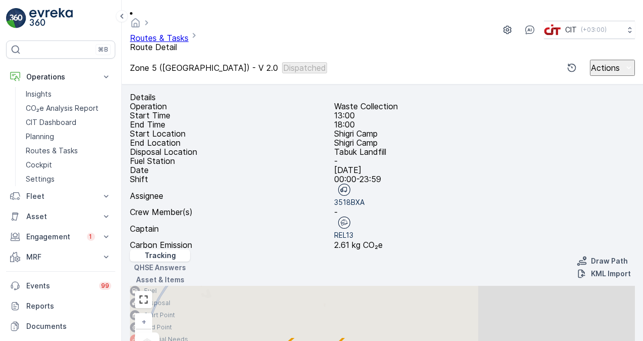
drag, startPoint x: 506, startPoint y: 127, endPoint x: 392, endPoint y: 218, distance: 145.9
click at [393, 286] on div "18 74 78 + − Satellite Roadmap Terrain Hybrid Leaflet Keyboard shortcuts Map Da…" at bounding box center [382, 327] width 505 height 83
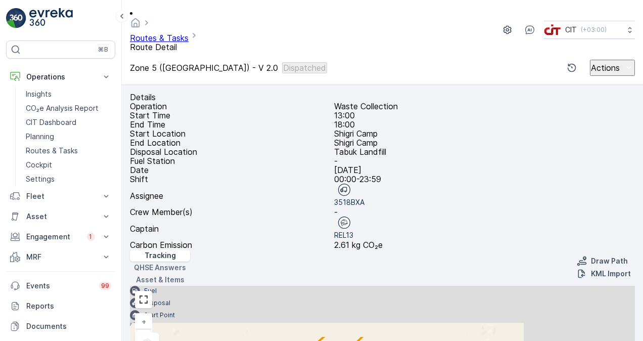
drag, startPoint x: 486, startPoint y: 149, endPoint x: 459, endPoint y: 230, distance: 85.3
click at [460, 286] on div "18 74 78 + − Satellite Roadmap Terrain Hybrid Leaflet Keyboard shortcuts Map Da…" at bounding box center [382, 327] width 505 height 83
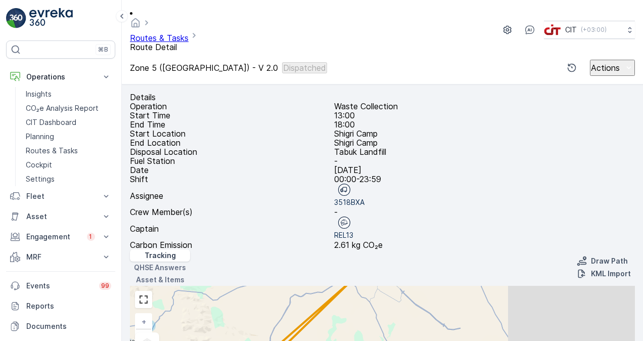
drag, startPoint x: 506, startPoint y: 220, endPoint x: 481, endPoint y: 201, distance: 31.2
click at [481, 286] on div "170 + − Satellite Roadmap Terrain Hybrid Leaflet Keyboard shortcuts Map Data Ma…" at bounding box center [382, 327] width 505 height 83
drag, startPoint x: 456, startPoint y: 140, endPoint x: 480, endPoint y: 195, distance: 60.3
click at [479, 286] on div "170 + − Satellite Roadmap Terrain Hybrid Leaflet Keyboard shortcuts Map Data Ma…" at bounding box center [382, 327] width 505 height 83
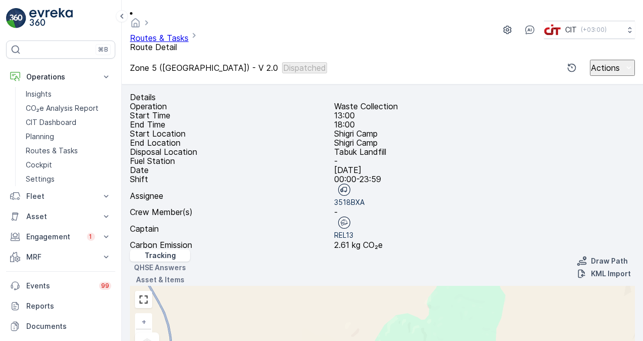
drag, startPoint x: 412, startPoint y: 124, endPoint x: 453, endPoint y: 174, distance: 64.6
click at [436, 286] on div "18 74 78 + − Satellite Roadmap Terrain Hybrid Leaflet Keyboard shortcuts Map Da…" at bounding box center [382, 327] width 505 height 83
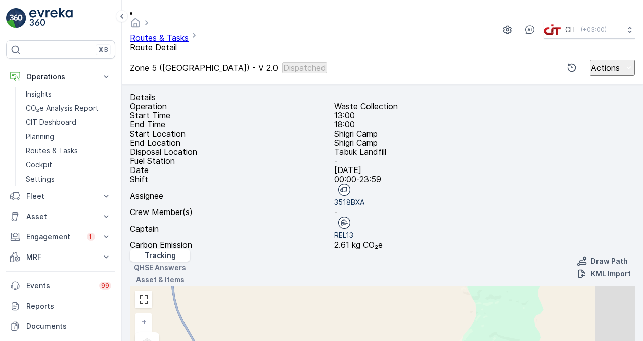
drag, startPoint x: 420, startPoint y: 140, endPoint x: 445, endPoint y: 194, distance: 59.7
click at [443, 286] on div "18 74 78 + − Satellite Roadmap Terrain Hybrid Leaflet Keyboard shortcuts Map Da…" at bounding box center [382, 327] width 505 height 83
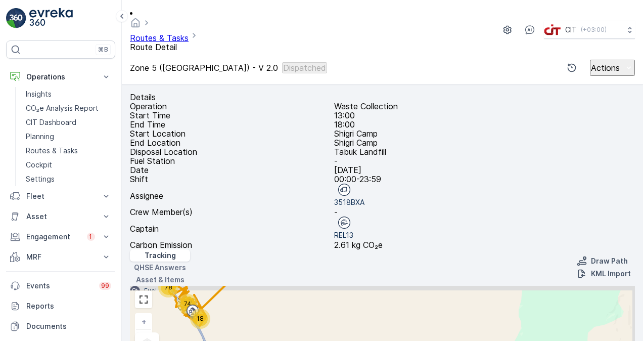
drag, startPoint x: 421, startPoint y: 144, endPoint x: 454, endPoint y: 214, distance: 77.6
click at [454, 286] on div "18 74 78 + − Satellite Roadmap Terrain Hybrid Leaflet Keyboard shortcuts Map Da…" at bounding box center [382, 327] width 505 height 83
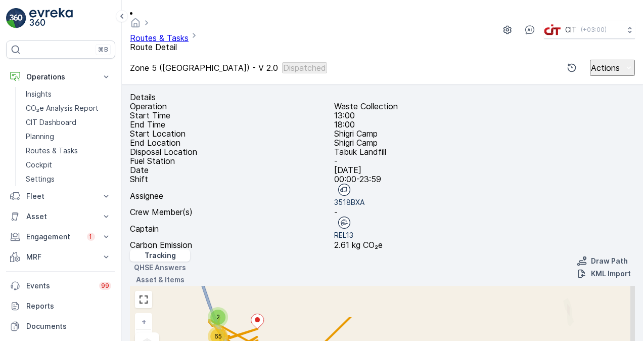
drag, startPoint x: 398, startPoint y: 185, endPoint x: 498, endPoint y: 233, distance: 111.3
click at [498, 286] on div "5 13 10 20 43 2 11 65 + − Satellite Roadmap Terrain Hybrid Leaflet Keyboard sho…" at bounding box center [382, 327] width 505 height 83
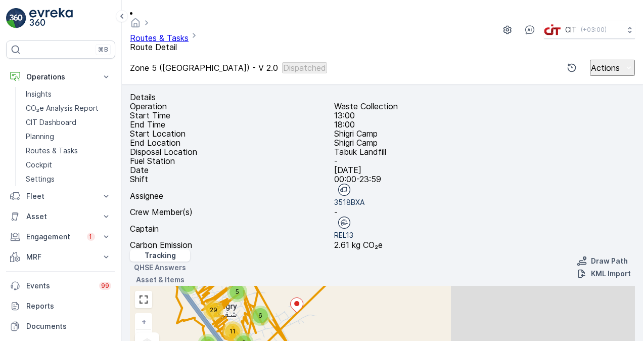
drag, startPoint x: 523, startPoint y: 156, endPoint x: 442, endPoint y: 147, distance: 80.9
click at [442, 286] on div "4 7 5 3 6 4 11 5 8 29 5 2 4 7 29 13 21 + − Satellite Roadmap Terrain Hybrid Lea…" at bounding box center [382, 327] width 505 height 83
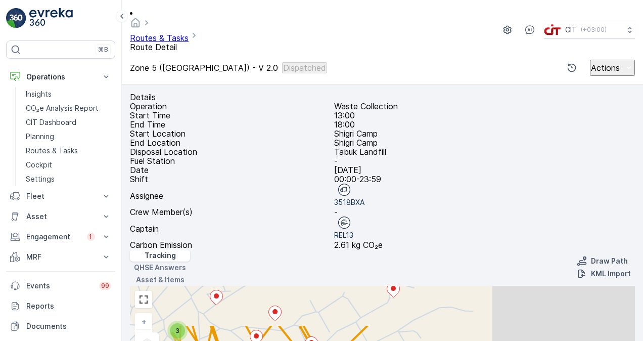
drag, startPoint x: 440, startPoint y: 118, endPoint x: 454, endPoint y: 175, distance: 58.0
click at [454, 286] on div "2 2 2 2 2 3 3 2 2 3 2 2 2 3 3 2 2 4 3 2 5 2 3 3 2 2 2 4 2 2 3 8 2 2 3 4 2 3 2 3…" at bounding box center [382, 327] width 505 height 83
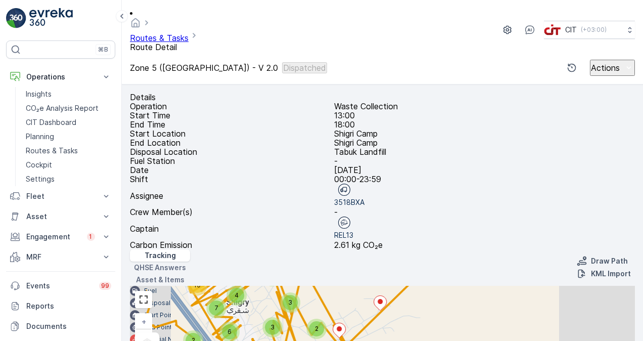
drag, startPoint x: 429, startPoint y: 185, endPoint x: 482, endPoint y: 161, distance: 58.2
click at [482, 286] on div "2 5 2 2 2 2 3 4 3 8 3 2 5 6 4 2 10 7 3 2 2 3 2 3 6 8 15 6 7 4 2 4 4 7 + − Satel…" at bounding box center [382, 327] width 505 height 83
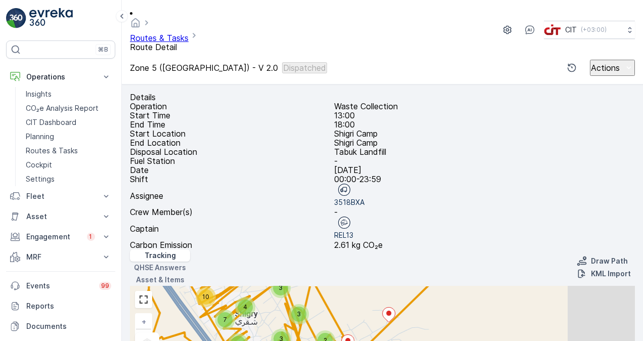
drag, startPoint x: 434, startPoint y: 129, endPoint x: 444, endPoint y: 172, distance: 44.1
click at [443, 286] on div "2 5 2 2 2 2 3 4 3 8 3 2 5 6 4 2 10 7 3 2 2 3 2 3 6 8 15 6 7 4 2 4 4 7 + − Satel…" at bounding box center [382, 327] width 505 height 83
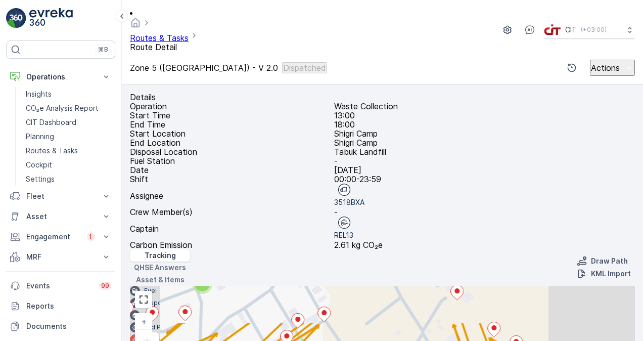
drag, startPoint x: 432, startPoint y: 152, endPoint x: 484, endPoint y: 193, distance: 65.9
click at [484, 286] on div "2 2 2 2 2 2 2 2 2 3 2 2 2 2 3 2 2 2 6 2 2 2 2 2 2 3 3 2 + − Satellite Roadmap T…" at bounding box center [382, 327] width 505 height 83
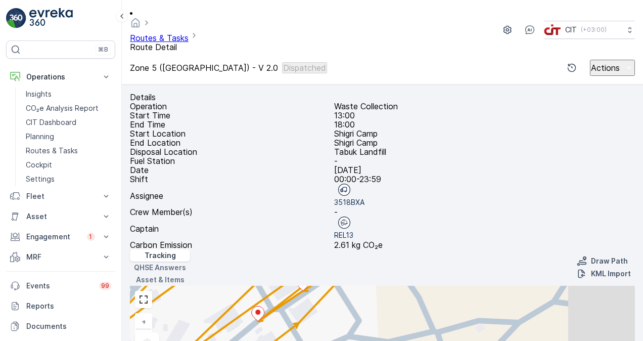
drag, startPoint x: 423, startPoint y: 214, endPoint x: 496, endPoint y: 219, distance: 73.0
click at [478, 286] on div "2 2 2 2 2 2 2 3 2 3 2 2 2 2 2 3 + − Satellite Roadmap Terrain Hybrid Leaflet Ke…" at bounding box center [382, 327] width 505 height 83
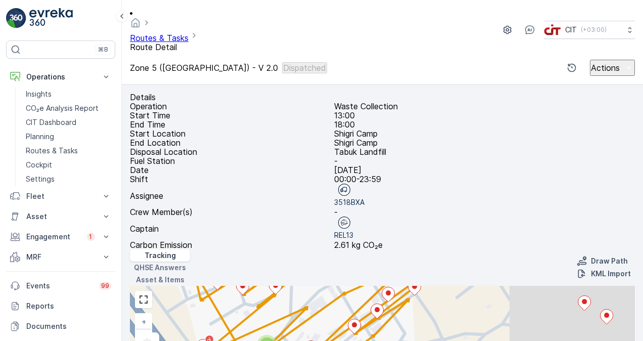
drag, startPoint x: 355, startPoint y: 206, endPoint x: 436, endPoint y: 182, distance: 85.0
click at [424, 286] on div "2 2 2 2 2 2 2 2 2 3 2 2 2 2 3 2 2 2 6 2 2 2 2 2 2 3 3 2 + − Satellite Roadmap T…" at bounding box center [382, 327] width 505 height 83
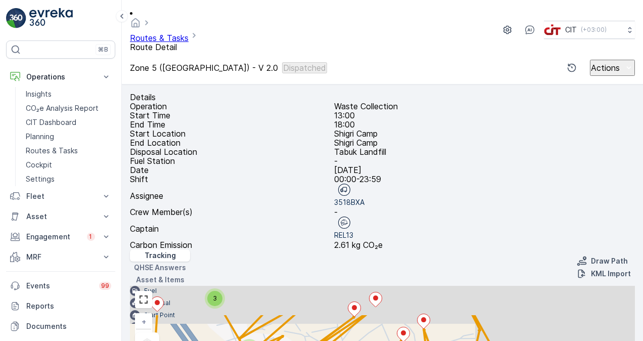
drag, startPoint x: 409, startPoint y: 172, endPoint x: 423, endPoint y: 201, distance: 32.4
click at [423, 286] on div "2 2 2 2 2 3 3 2 2 3 2 2 2 3 3 2 2 4 3 2 5 2 3 3 2 2 2 4 2 2 3 8 2 2 3 4 2 3 2 3…" at bounding box center [382, 327] width 505 height 83
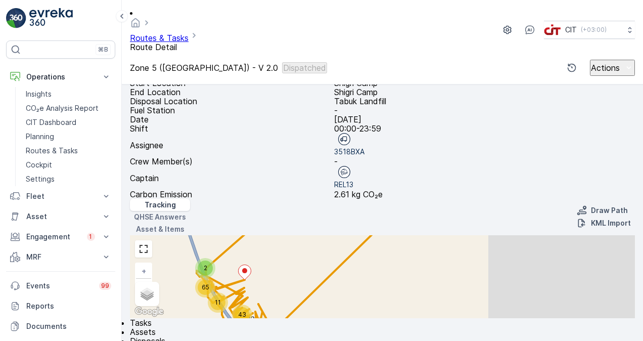
click at [165, 336] on span "Disposals" at bounding box center [147, 341] width 35 height 10
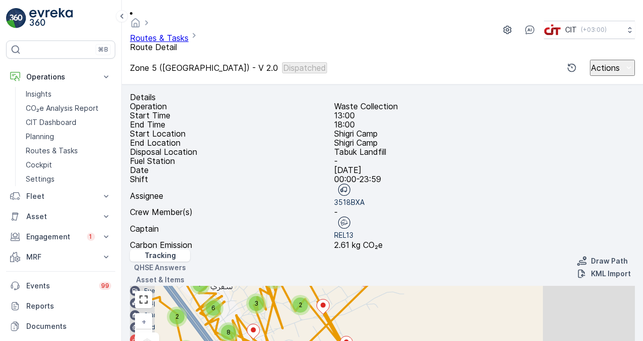
drag, startPoint x: 436, startPoint y: 203, endPoint x: 491, endPoint y: 172, distance: 62.7
click at [489, 286] on div "2 5 2 2 2 2 3 4 3 8 3 2 5 6 4 2 10 7 3 2 2 3 2 3 6 8 15 6 7 4 2 4 4 7 + − Satel…" at bounding box center [382, 327] width 505 height 83
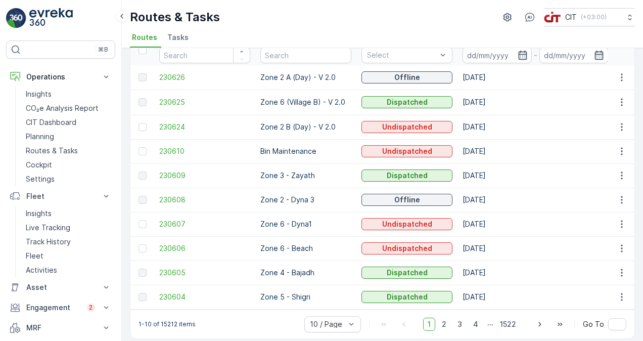
scroll to position [62, 0]
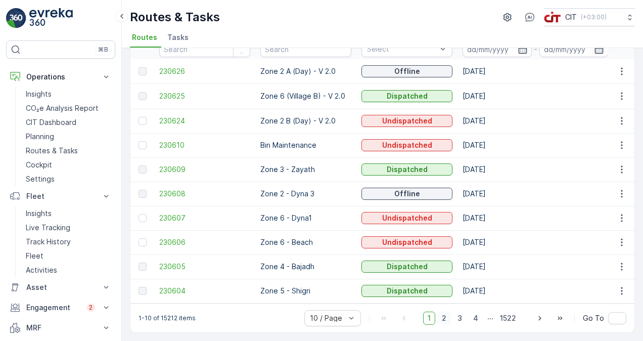
click at [445, 321] on span "2" at bounding box center [445, 318] width 14 height 13
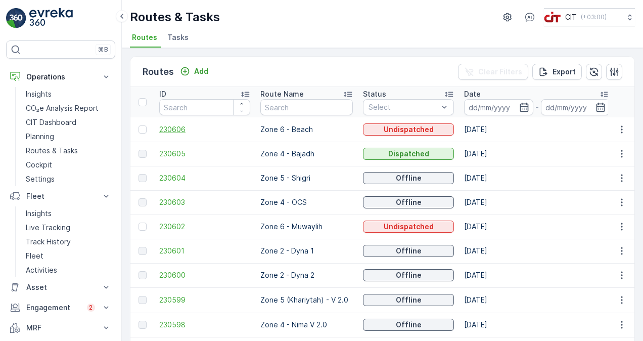
click at [169, 130] on span "230606" at bounding box center [204, 129] width 91 height 10
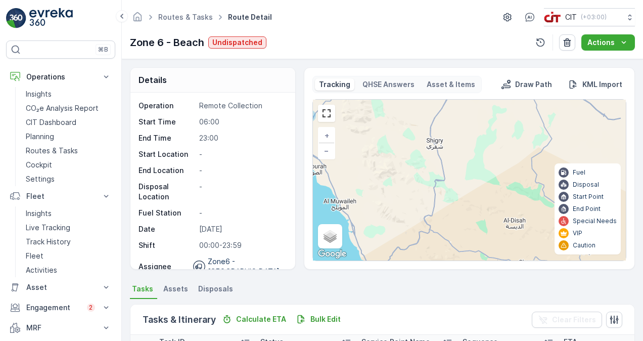
drag, startPoint x: 390, startPoint y: 166, endPoint x: 515, endPoint y: 235, distance: 143.8
click at [497, 226] on div "+ − Satellite Roadmap Terrain Hybrid Leaflet Keyboard shortcuts Map Data Map da…" at bounding box center [469, 180] width 313 height 161
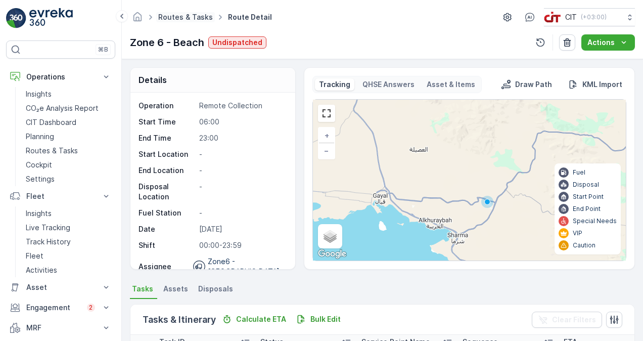
click at [186, 15] on link "Routes & Tasks" at bounding box center [185, 17] width 55 height 9
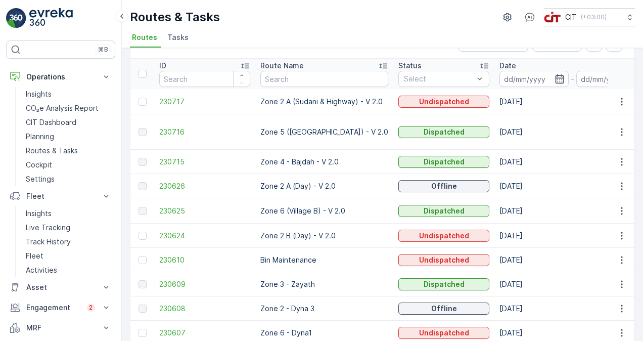
scroll to position [51, 0]
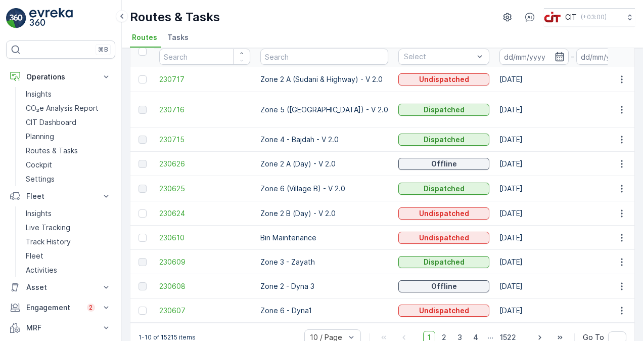
click at [171, 184] on span "230625" at bounding box center [204, 189] width 91 height 10
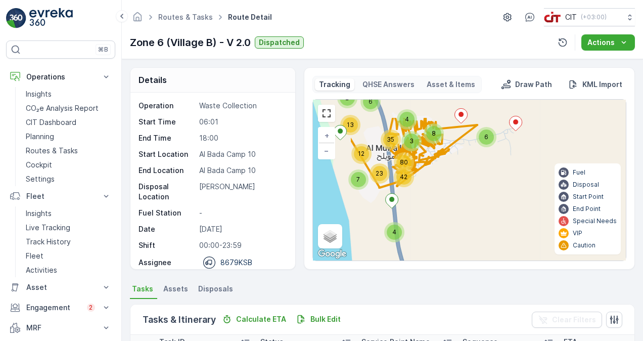
drag, startPoint x: 385, startPoint y: 157, endPoint x: 481, endPoint y: 204, distance: 106.6
click at [470, 199] on div "2 4 6 3 4 8 4 2 6 80 42 7 23 12 35 6 13 + − Satellite Roadmap Terrain Hybrid Le…" at bounding box center [469, 180] width 313 height 161
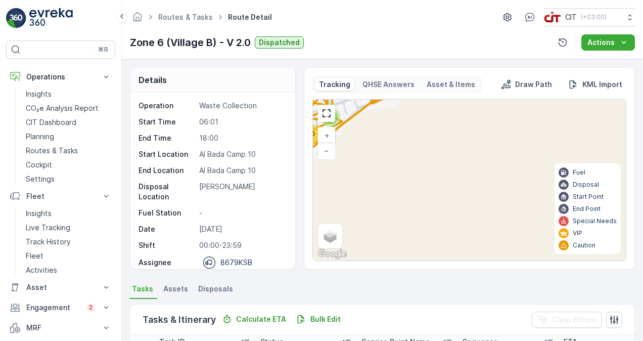
drag, startPoint x: 453, startPoint y: 167, endPoint x: 507, endPoint y: 204, distance: 65.5
click at [493, 196] on div "4 3 3 2 4 12 25 41 30 12 3 4 16 7 6 6 11 16 7 6 12 2 3 2 3 2 2 2 4 2 2 11 5 14 …" at bounding box center [469, 180] width 313 height 161
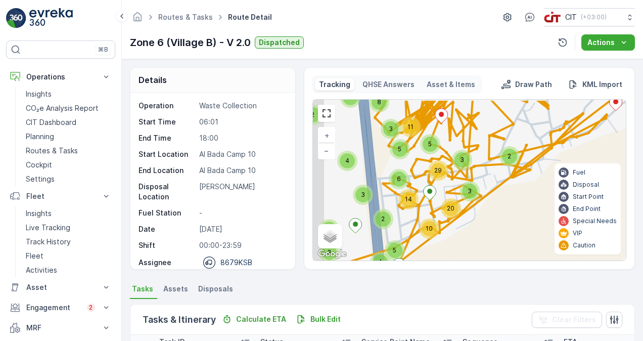
drag, startPoint x: 443, startPoint y: 185, endPoint x: 499, endPoint y: 196, distance: 56.8
click at [499, 196] on div "2 3 2 3 2 2 2 4 2 2 11 5 14 6 3 5 3 29 20 10 2 4 5 3 5 3 7 3 4 3 2 2 2 2 3 3 5 …" at bounding box center [469, 180] width 313 height 161
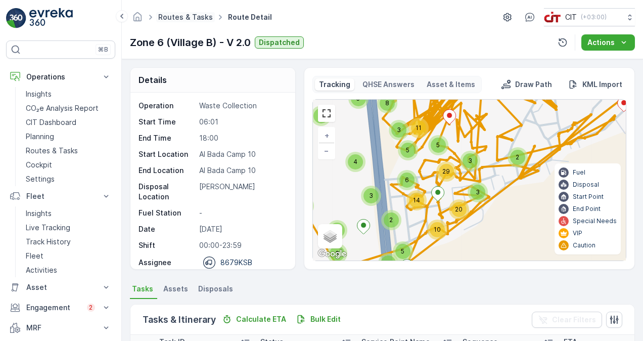
click at [197, 20] on link "Routes & Tasks" at bounding box center [185, 17] width 55 height 9
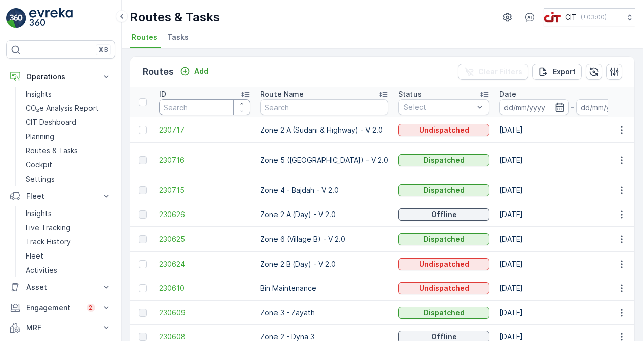
click at [224, 108] on input "number" at bounding box center [204, 107] width 91 height 16
click at [182, 33] on span "Tasks" at bounding box center [177, 37] width 21 height 10
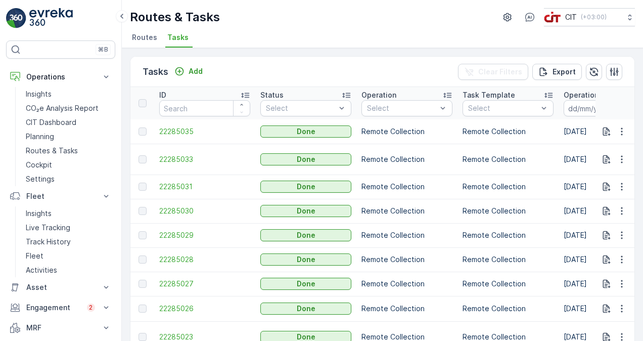
click at [148, 38] on span "Routes" at bounding box center [144, 37] width 25 height 10
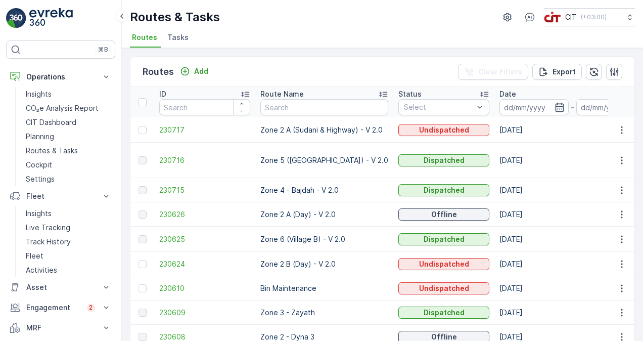
click at [178, 38] on span "Tasks" at bounding box center [177, 37] width 21 height 10
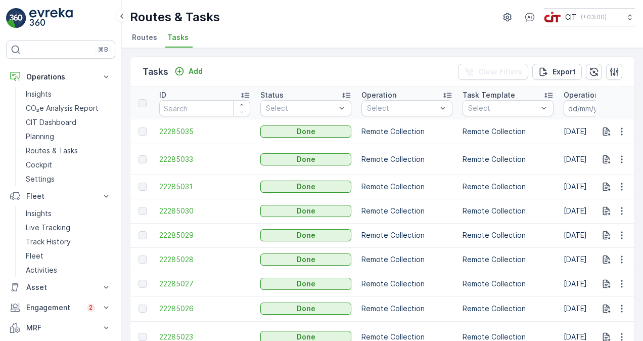
click at [173, 137] on td "22285035" at bounding box center [204, 131] width 101 height 24
click at [174, 132] on span "22285035" at bounding box center [204, 131] width 91 height 10
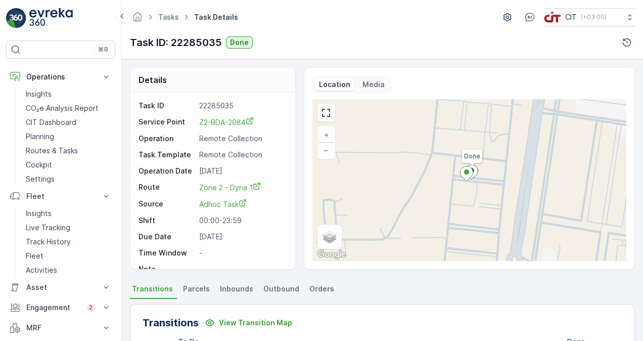
click at [170, 12] on span "Tasks" at bounding box center [168, 17] width 25 height 10
click at [170, 18] on link "Tasks" at bounding box center [168, 17] width 21 height 9
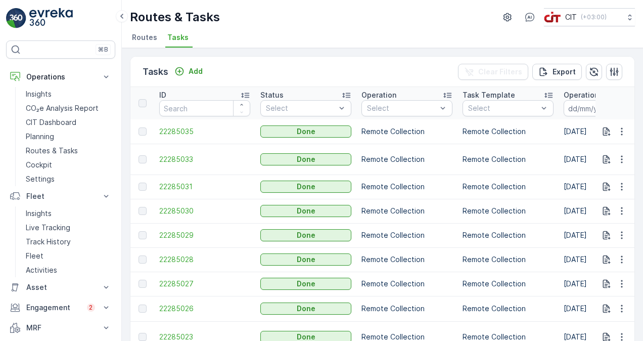
click at [148, 35] on span "Routes" at bounding box center [144, 37] width 25 height 10
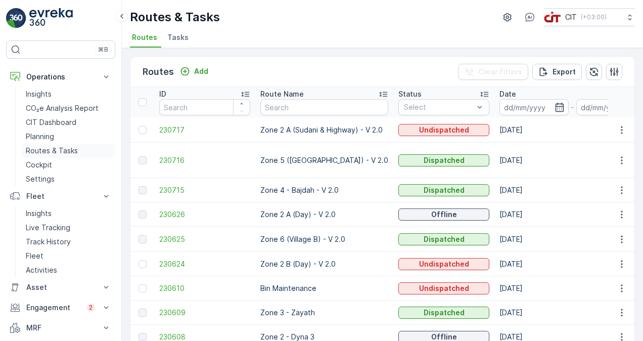
click at [46, 150] on p "Routes & Tasks" at bounding box center [52, 151] width 52 height 10
click at [44, 164] on p "Cockpit" at bounding box center [39, 165] width 26 height 10
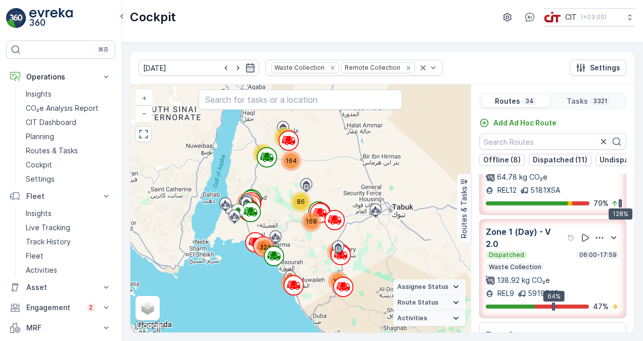
scroll to position [202, 0]
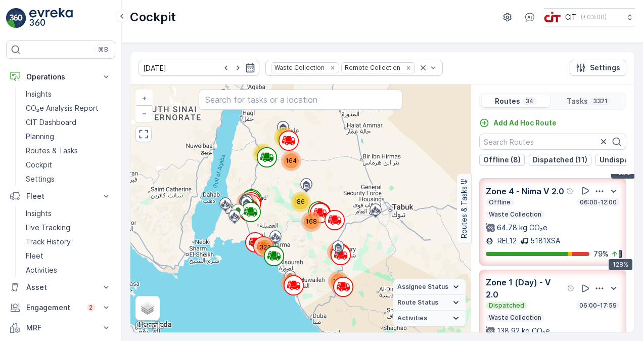
click at [553, 212] on div "Zone 4 - Nima V 2.0 Offline 06:00-12:00 Waste Collection 64.78 kg CO₂e" at bounding box center [553, 209] width 134 height 48
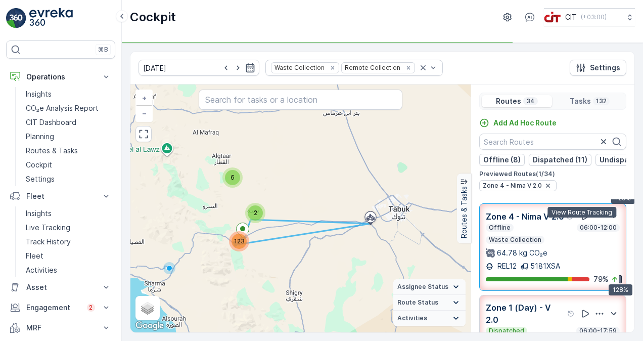
click at [582, 221] on icon at bounding box center [586, 216] width 10 height 10
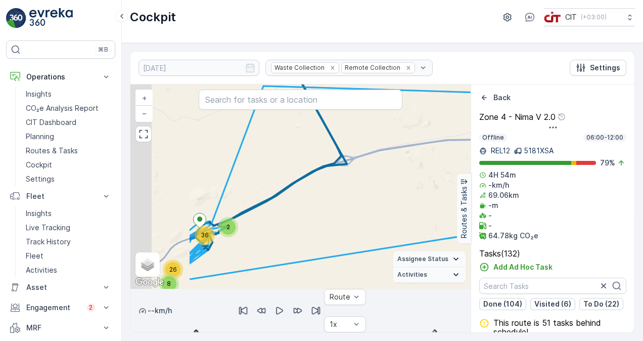
drag, startPoint x: 174, startPoint y: 207, endPoint x: 303, endPoint y: 191, distance: 129.6
click at [303, 191] on div "3 3 2 2 36 8 26 51 + − Satellite Roadmap Terrain Hybrid Leaflet Keyboard shortc…" at bounding box center [301, 186] width 340 height 204
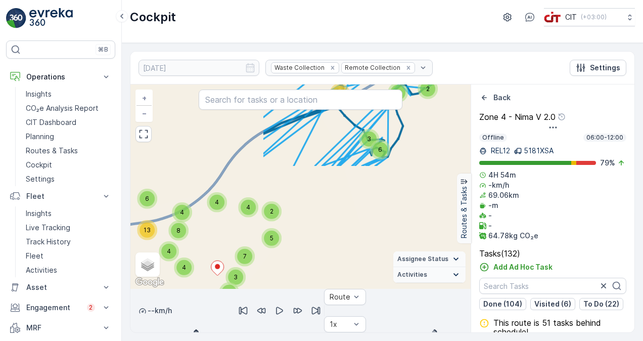
drag, startPoint x: 264, startPoint y: 239, endPoint x: 430, endPoint y: 111, distance: 209.2
click at [430, 111] on div "3 3 2 2 12 2 7 6 3 5 8 4 2 4 5 3 7 4 4 3 4 8 4 6 4 13 + − Satellite Roadmap Ter…" at bounding box center [301, 186] width 340 height 204
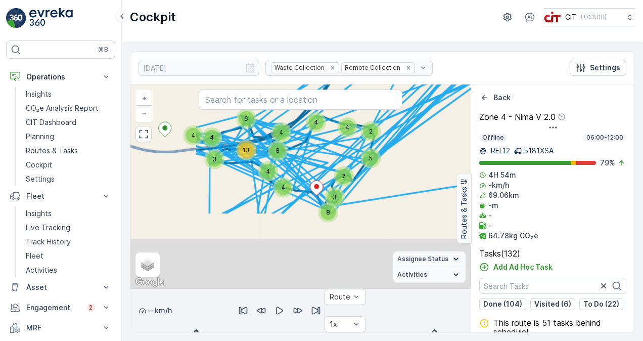
drag, startPoint x: 350, startPoint y: 210, endPoint x: 450, endPoint y: 133, distance: 126.6
click at [450, 133] on div "3 3 2 2 12 2 7 6 3 5 8 4 2 4 5 3 7 4 4 3 4 8 4 6 4 13 + − Satellite Roadmap Ter…" at bounding box center [301, 186] width 340 height 204
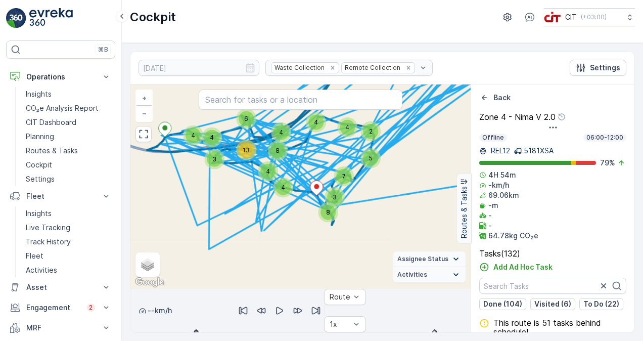
drag, startPoint x: 444, startPoint y: 133, endPoint x: 431, endPoint y: 141, distance: 15.2
click at [431, 141] on div "3 3 2 2 12 2 7 6 3 5 8 4 2 4 5 3 7 4 4 3 4 8 4 6 4 13 + − Satellite Roadmap Ter…" at bounding box center [301, 186] width 340 height 204
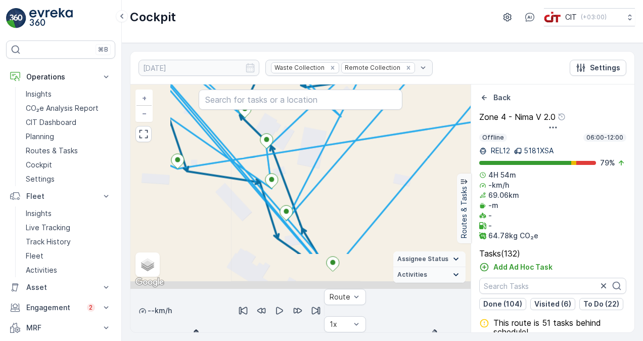
drag, startPoint x: 270, startPoint y: 231, endPoint x: 344, endPoint y: 194, distance: 83.0
click at [344, 194] on div "2 2 2 3 2 2 2 2 2 2 2 + − Satellite Roadmap Terrain Hybrid Leaflet Keyboard sho…" at bounding box center [301, 186] width 340 height 204
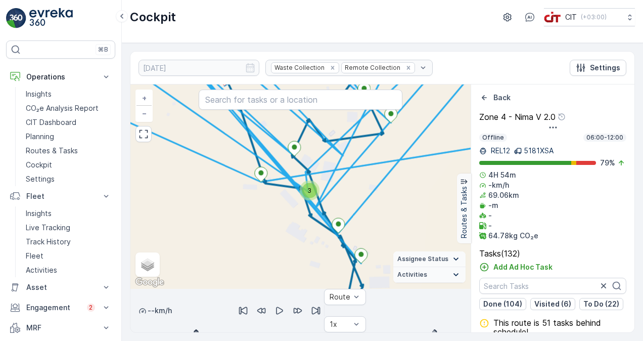
click at [285, 306] on icon "button" at bounding box center [280, 311] width 10 height 10
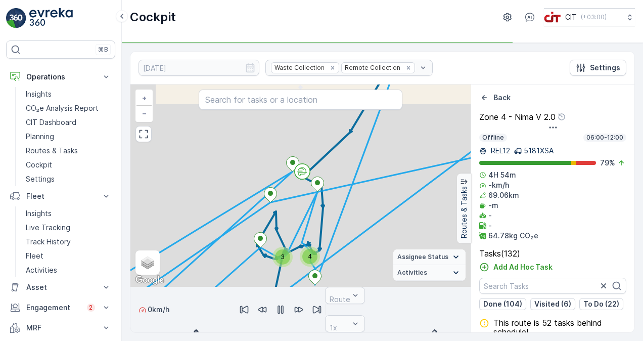
drag, startPoint x: 145, startPoint y: 325, endPoint x: 229, endPoint y: 325, distance: 84.0
click at [229, 332] on div at bounding box center [301, 332] width 340 height 0
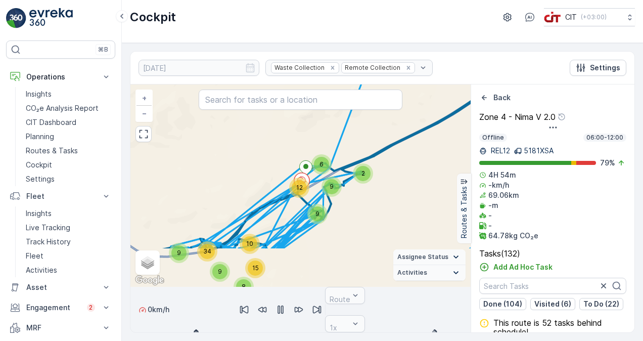
drag, startPoint x: 403, startPoint y: 227, endPoint x: 404, endPoint y: 184, distance: 43.0
click at [404, 184] on div "3 3 2 2 12 9 9 6 8 10 15 9 9 34 + − Satellite Roadmap Terrain Hybrid Leaflet Ke…" at bounding box center [301, 185] width 340 height 202
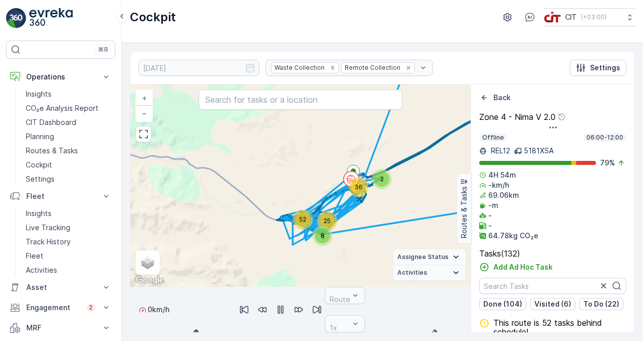
drag, startPoint x: 233, startPoint y: 320, endPoint x: 261, endPoint y: 320, distance: 27.8
click at [261, 332] on div at bounding box center [301, 332] width 340 height 0
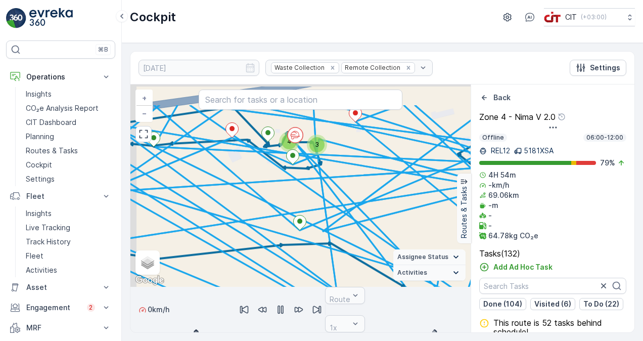
drag, startPoint x: 320, startPoint y: 171, endPoint x: 343, endPoint y: 215, distance: 50.5
click at [343, 215] on icon at bounding box center [310, 217] width 409 height 225
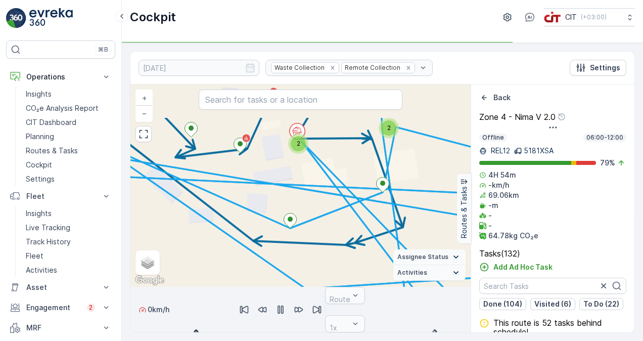
drag, startPoint x: 288, startPoint y: 143, endPoint x: 344, endPoint y: 214, distance: 90.8
click at [344, 214] on div "2 2 2 2 2 2 2 2 2 + − Satellite Roadmap Terrain Hybrid Leaflet Keyboard shortcu…" at bounding box center [301, 185] width 340 height 202
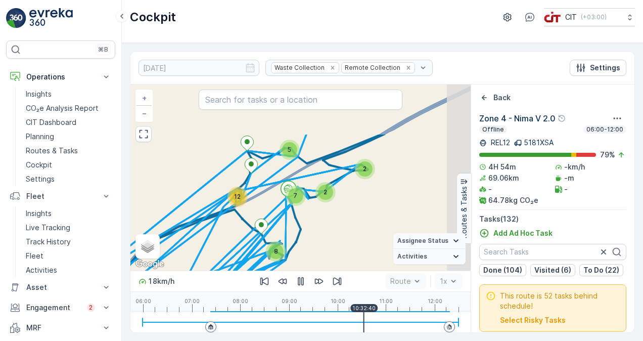
drag, startPoint x: 431, startPoint y: 179, endPoint x: 343, endPoint y: 246, distance: 110.8
click at [343, 246] on div "3 5 3 6 4 4 4 13 4 5 8 3 7 5 2 4 7 2 2 8 8 12 3 3 2 Zone 4 - Nima V 2.0 + − Sat…" at bounding box center [301, 177] width 340 height 186
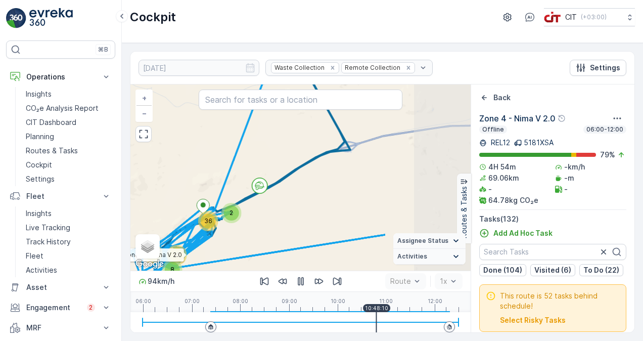
drag, startPoint x: 393, startPoint y: 200, endPoint x: 267, endPoint y: 209, distance: 126.3
click at [267, 209] on div "3 3 2 2 36 8 25 52 Zone 4 - Nima V 2.0 + − Satellite Roadmap Terrain Hybrid Lea…" at bounding box center [301, 177] width 340 height 186
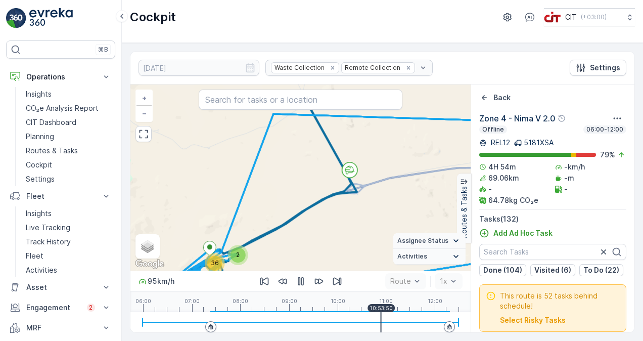
drag, startPoint x: 345, startPoint y: 197, endPoint x: 364, endPoint y: 258, distance: 63.5
click at [364, 258] on div "8 25 2 52 36 3 3 2 Zone 4 - Nima V 2.0 + − Satellite Roadmap Terrain Hybrid Lea…" at bounding box center [301, 177] width 340 height 186
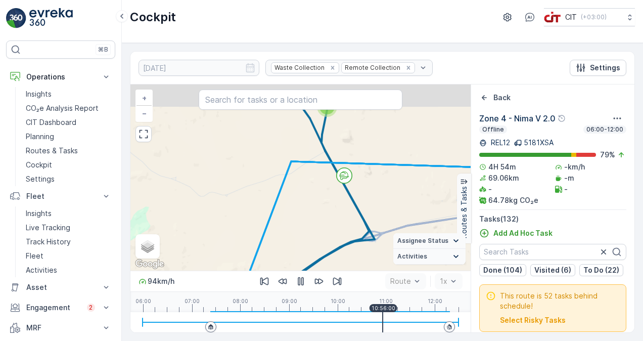
drag, startPoint x: 303, startPoint y: 178, endPoint x: 321, endPoint y: 219, distance: 44.4
click at [321, 219] on div "8 25 2 52 36 3 3 2 Zone 4 - Nima V 2.0 + − Satellite Roadmap Terrain Hybrid Lea…" at bounding box center [301, 177] width 340 height 186
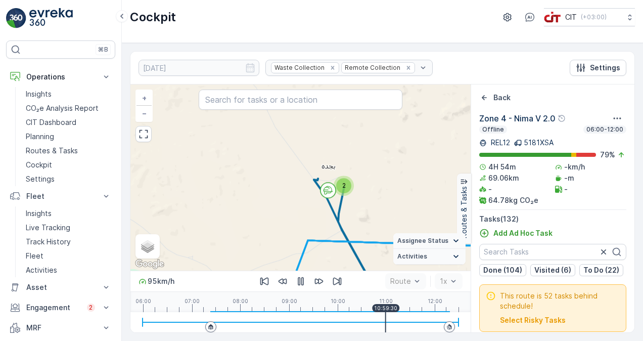
drag, startPoint x: 296, startPoint y: 162, endPoint x: 306, endPoint y: 228, distance: 66.0
click at [306, 228] on div "8 25 2 52 36 3 3 2 Zone 4 - Nima V 2.0 + − Satellite Roadmap Terrain Hybrid Lea…" at bounding box center [301, 177] width 340 height 186
drag, startPoint x: 442, startPoint y: 318, endPoint x: 448, endPoint y: 319, distance: 5.6
click at [448, 319] on div at bounding box center [301, 322] width 316 height 20
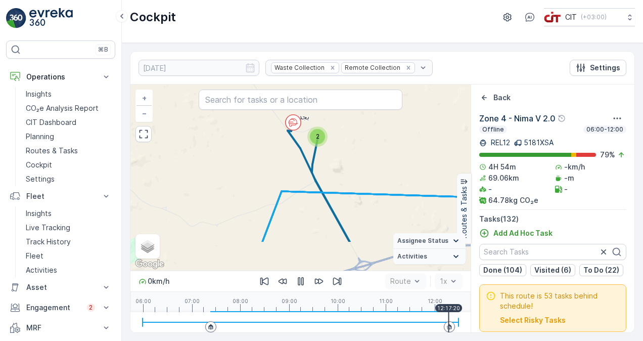
drag, startPoint x: 379, startPoint y: 260, endPoint x: 351, endPoint y: 209, distance: 58.2
click at [351, 209] on div "8 25 2 52 36 3 3 2 Zone 4 - Nima V 2.0 + − Satellite Roadmap Terrain Hybrid Lea…" at bounding box center [301, 177] width 340 height 186
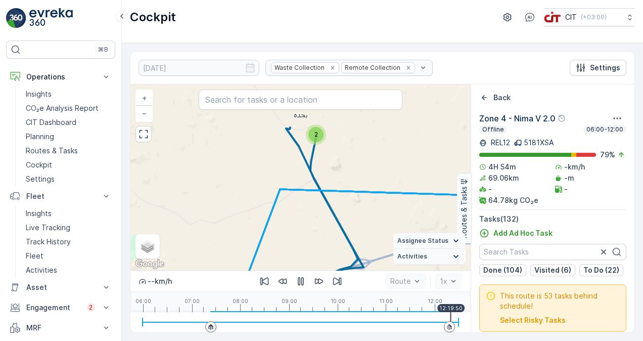
click at [451, 328] on icon at bounding box center [450, 327] width 6 height 6
click at [303, 287] on button "button" at bounding box center [301, 281] width 16 height 16
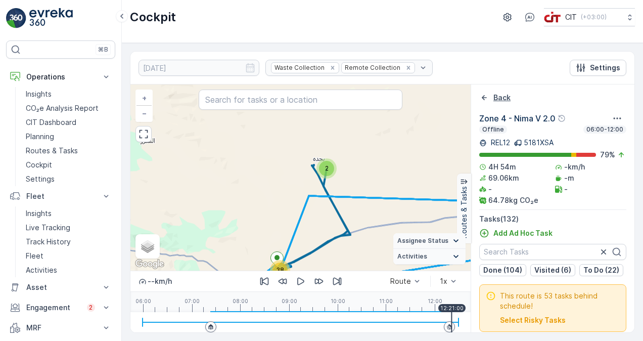
click at [489, 95] on icon "Back" at bounding box center [485, 98] width 10 height 10
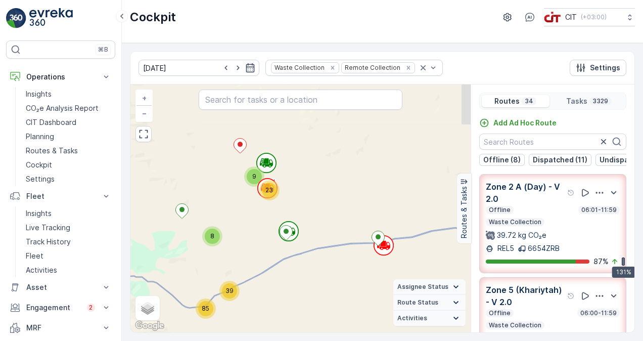
drag, startPoint x: 403, startPoint y: 255, endPoint x: 354, endPoint y: 217, distance: 62.3
click at [354, 217] on div "45 37 3 3 2 3 10 17 8 4 6 24 121 10 10 11 75 68 136 9 23 8 39 85 9 25 573 19 31…" at bounding box center [301, 208] width 340 height 248
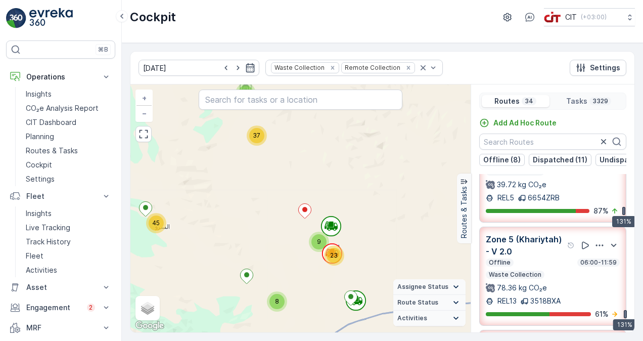
scroll to position [101, 0]
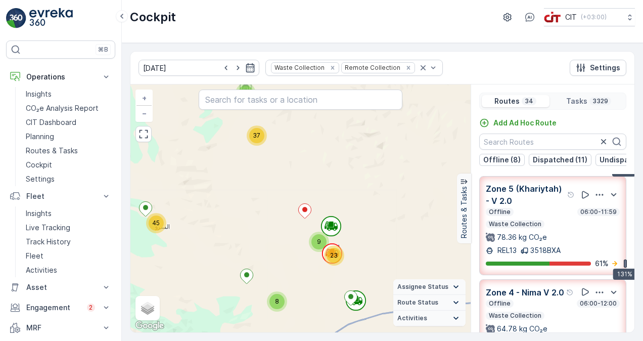
click at [585, 241] on div "78.36 kg CO₂e" at bounding box center [553, 237] width 134 height 10
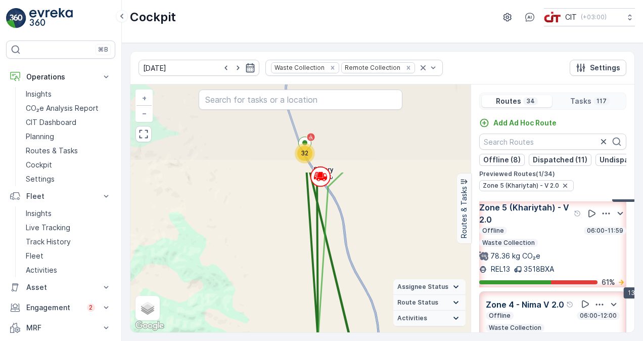
drag, startPoint x: 345, startPoint y: 184, endPoint x: 355, endPoint y: 297, distance: 113.7
click at [355, 297] on div "5 11 7 16 16 20 8 32 + − Satellite Roadmap Terrain Hybrid Leaflet Keyboard shor…" at bounding box center [301, 208] width 340 height 248
click at [446, 292] on summary "Assignee Status" at bounding box center [430, 287] width 72 height 16
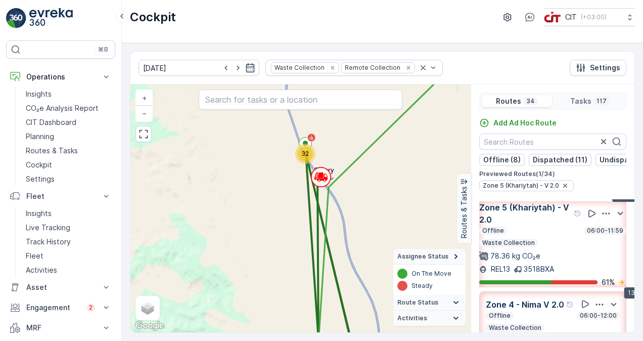
click at [455, 261] on icon at bounding box center [456, 256] width 11 height 11
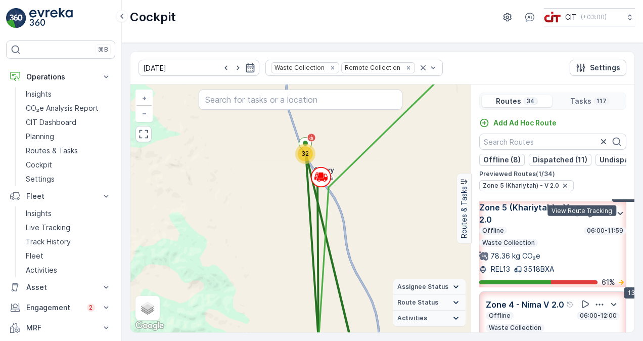
click at [587, 219] on icon at bounding box center [592, 213] width 10 height 10
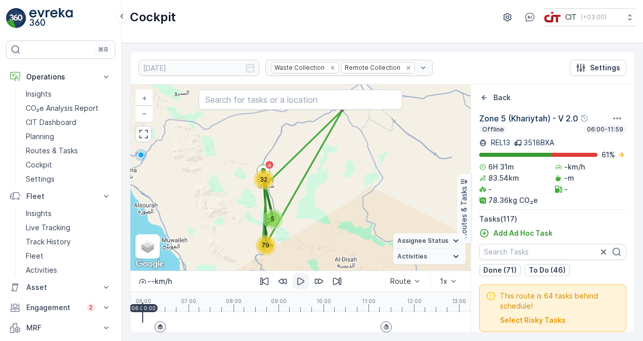
click at [306, 283] on icon "button" at bounding box center [301, 281] width 10 height 10
drag, startPoint x: 152, startPoint y: 320, endPoint x: 234, endPoint y: 333, distance: 82.6
click at [234, 333] on div "08.10.2025 Waste Collection Remote Collection Settings 32 5 79 + − Satellite Ro…" at bounding box center [383, 192] width 522 height 298
click at [147, 96] on link "+" at bounding box center [144, 98] width 15 height 15
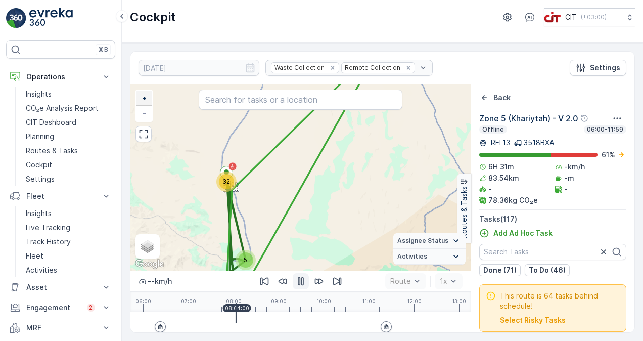
click at [147, 96] on link "+" at bounding box center [144, 98] width 15 height 15
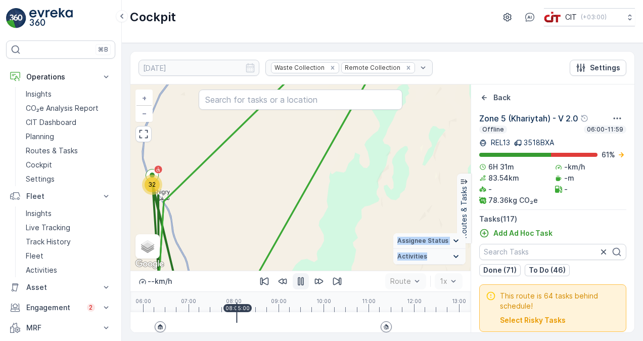
drag, startPoint x: 243, startPoint y: 246, endPoint x: 279, endPoint y: 193, distance: 64.4
click at [279, 193] on div "5 11 67 32 + − Satellite Roadmap Terrain Hybrid Leaflet Keyboard shortcuts Map …" at bounding box center [301, 177] width 340 height 186
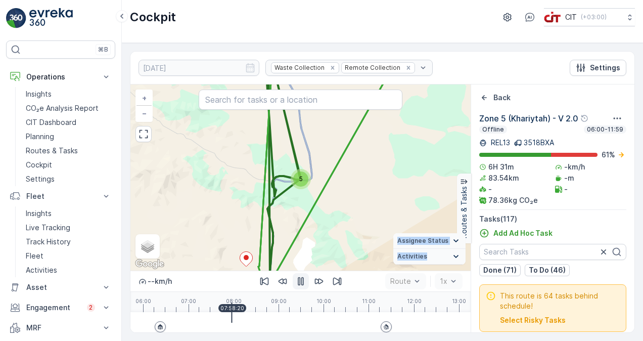
drag, startPoint x: 236, startPoint y: 320, endPoint x: 231, endPoint y: 334, distance: 14.6
click at [231, 334] on div "08.10.2025 Waste Collection Remote Collection Settings 67 32 5 11 + − Satellite…" at bounding box center [383, 192] width 522 height 298
click at [229, 323] on div at bounding box center [229, 313] width 1 height 20
click at [142, 99] on span "+" at bounding box center [144, 98] width 5 height 9
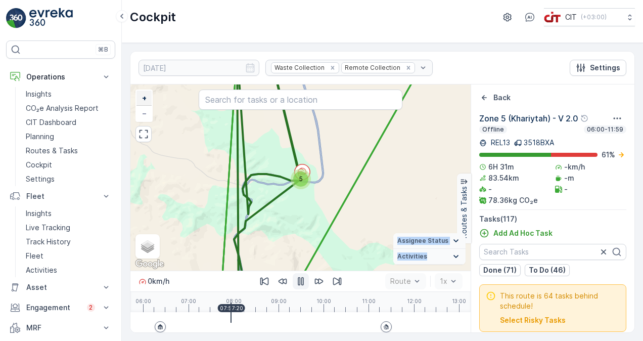
click at [142, 99] on span "+" at bounding box center [144, 98] width 5 height 9
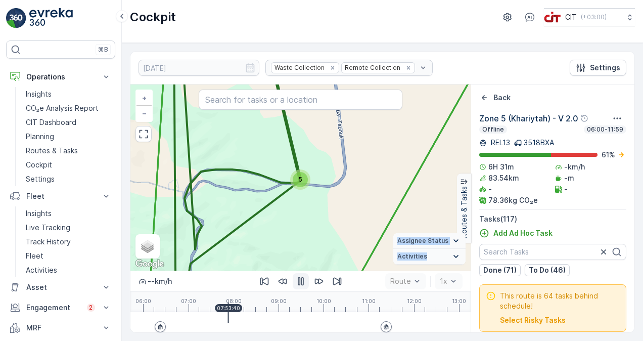
click at [228, 313] on div at bounding box center [301, 322] width 316 height 20
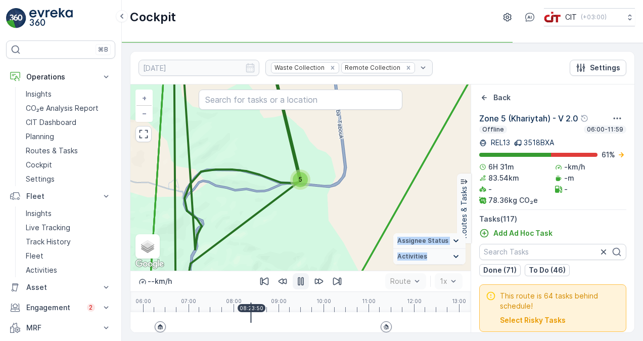
click at [298, 278] on icon "button" at bounding box center [301, 281] width 6 height 9
click at [297, 281] on icon "button" at bounding box center [300, 282] width 7 height 8
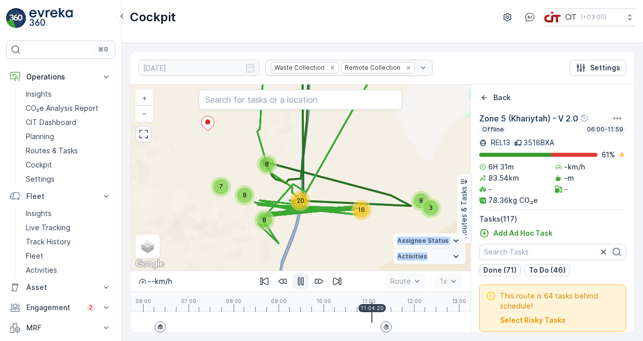
drag, startPoint x: 254, startPoint y: 319, endPoint x: 371, endPoint y: 330, distance: 117.4
click at [371, 330] on div at bounding box center [301, 322] width 316 height 20
click at [383, 212] on div "8 16 8 8 7 20 31 5 3 8 + − Satellite Roadmap Terrain Hybrid Leaflet Keyboard sh…" at bounding box center [301, 177] width 340 height 186
click at [361, 209] on span "16" at bounding box center [361, 210] width 7 height 8
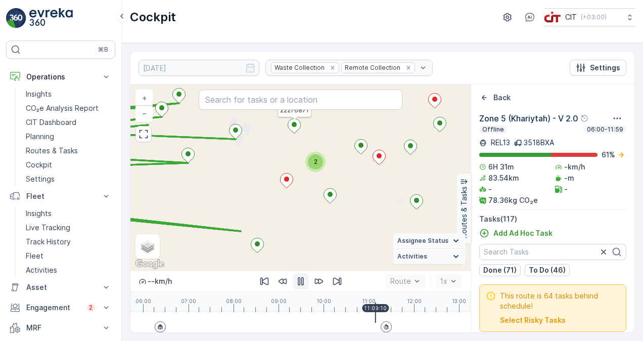
click at [300, 124] on icon at bounding box center [294, 126] width 13 height 15
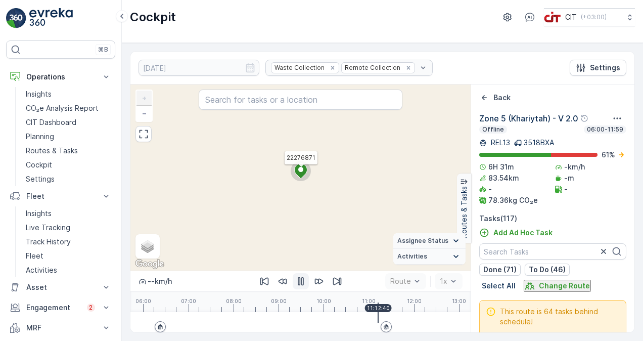
click at [302, 173] on icon at bounding box center [301, 171] width 13 height 15
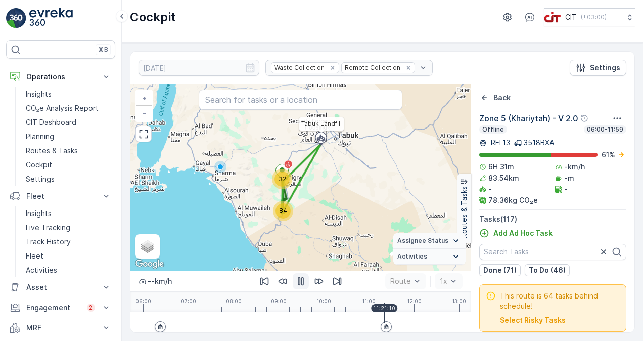
click at [301, 283] on icon "button" at bounding box center [301, 281] width 6 height 9
click at [142, 97] on span "+" at bounding box center [144, 98] width 5 height 9
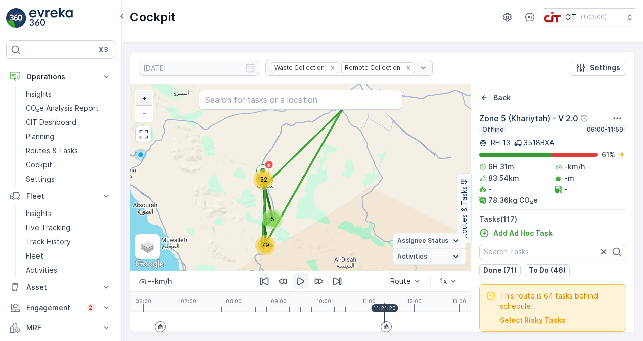
click at [142, 97] on span "+" at bounding box center [144, 98] width 5 height 9
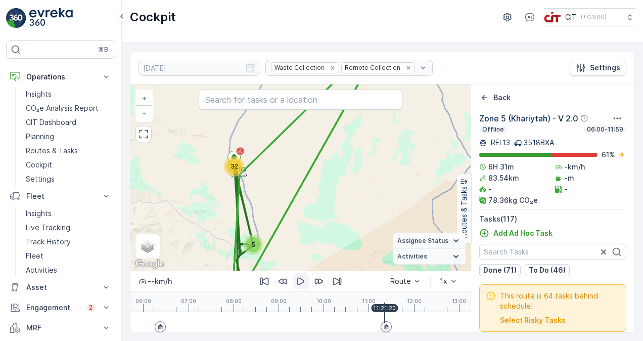
drag, startPoint x: 253, startPoint y: 211, endPoint x: 276, endPoint y: 173, distance: 44.9
click at [276, 173] on div "5 79 32 + − Satellite Roadmap Terrain Hybrid Leaflet Keyboard shortcuts Map Dat…" at bounding box center [301, 177] width 340 height 186
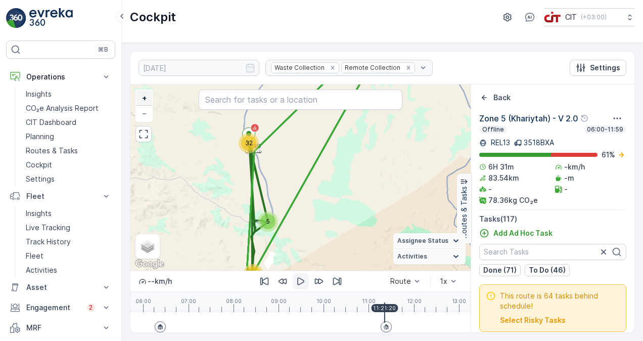
click at [145, 101] on span "+" at bounding box center [144, 98] width 5 height 9
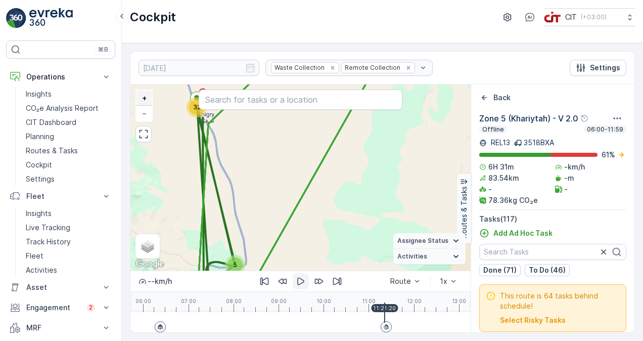
click at [145, 101] on span "+" at bounding box center [144, 98] width 5 height 9
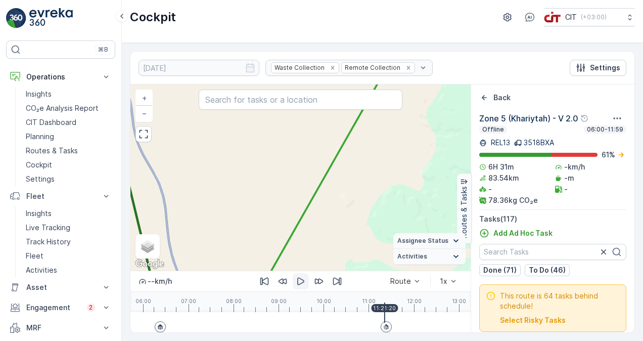
drag, startPoint x: 208, startPoint y: 175, endPoint x: 273, endPoint y: 217, distance: 76.5
click at [269, 214] on div "5 11 7 16 16 20 8 32 + − Satellite Roadmap Terrain Hybrid Leaflet Keyboard shor…" at bounding box center [301, 177] width 340 height 186
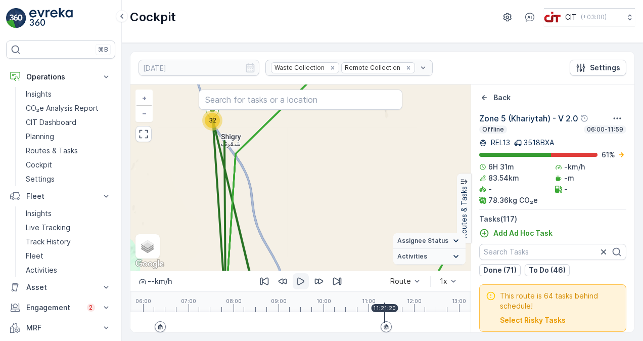
drag, startPoint x: 237, startPoint y: 176, endPoint x: 303, endPoint y: 234, distance: 87.8
click at [301, 234] on div "5 11 7 16 16 20 8 32 + − Satellite Roadmap Terrain Hybrid Leaflet Keyboard shor…" at bounding box center [301, 177] width 340 height 186
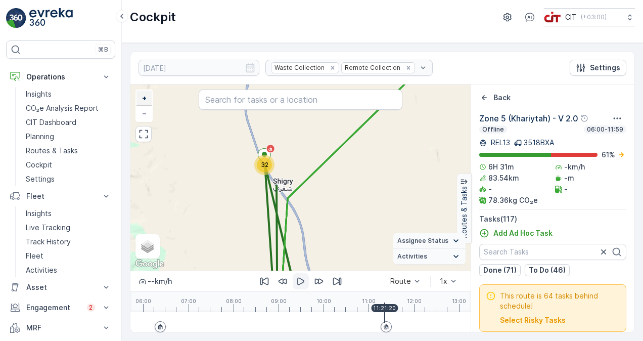
click at [147, 99] on link "+" at bounding box center [144, 98] width 15 height 15
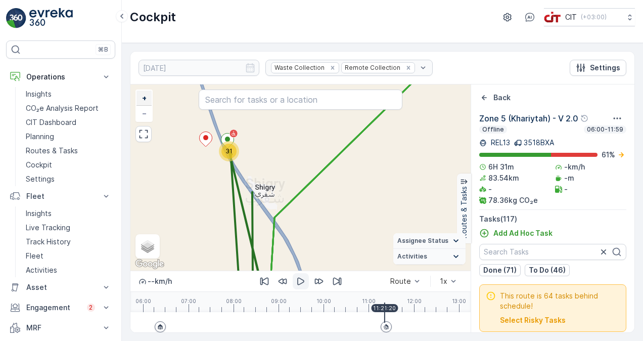
click at [147, 99] on link "+" at bounding box center [144, 98] width 15 height 15
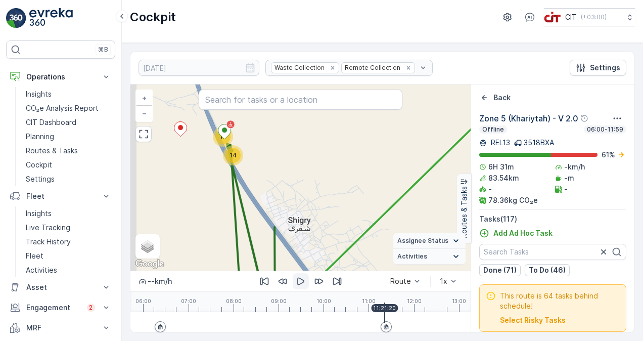
drag, startPoint x: 304, startPoint y: 194, endPoint x: 328, endPoint y: 201, distance: 25.3
click at [328, 200] on div "5 3 3 5 3 4 3 5 4 4 6 9 3 4 13 8 14 17 + − Satellite Roadmap Terrain Hybrid Lea…" at bounding box center [301, 177] width 340 height 186
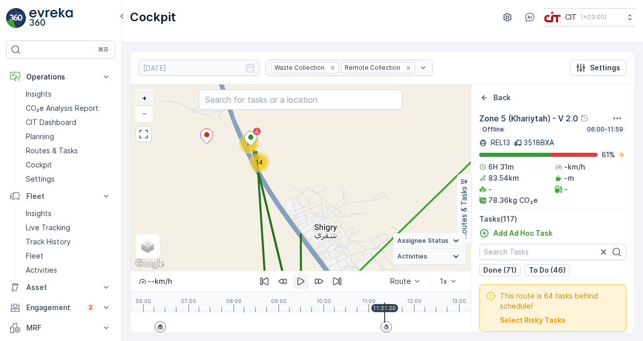
click at [144, 99] on span "+" at bounding box center [144, 98] width 5 height 9
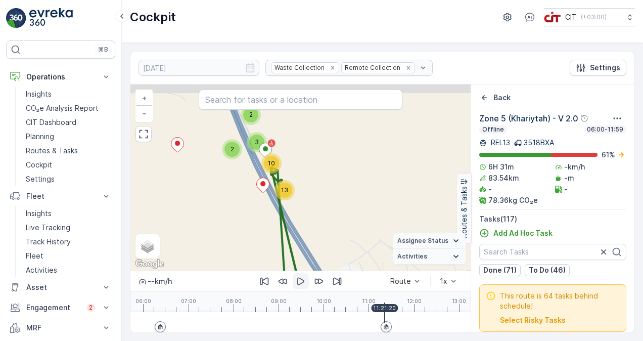
drag, startPoint x: 279, startPoint y: 179, endPoint x: 349, endPoint y: 227, distance: 84.7
click at [349, 227] on div "5 2 2 5 2 4 3 2 3 4 3 6 6 3 2 4 2 9 2 5 13 2 2 10 3 + − Satellite Roadmap Terra…" at bounding box center [301, 177] width 340 height 186
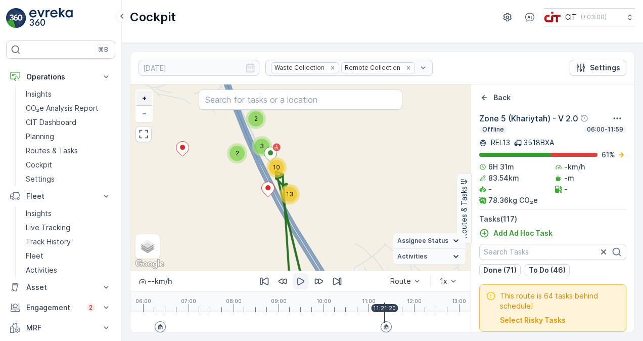
click at [150, 98] on link "+" at bounding box center [144, 98] width 15 height 15
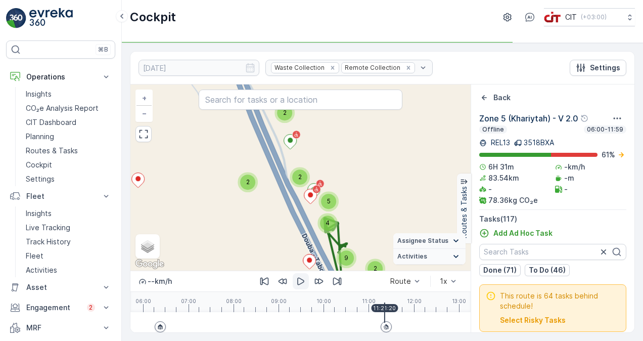
drag, startPoint x: 210, startPoint y: 154, endPoint x: 284, endPoint y: 207, distance: 91.0
click at [284, 207] on div "5 2 2 3 2 2 2 2 2 2 3 3 2 2 2 8 2 5 2 2 9 2 2 5 4 2 + − Satellite Roadmap Terra…" at bounding box center [301, 177] width 340 height 186
click at [248, 184] on span "2" at bounding box center [248, 182] width 4 height 8
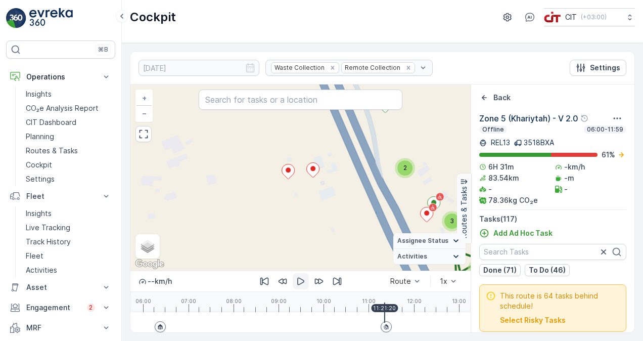
click at [404, 171] on div "2" at bounding box center [405, 167] width 15 height 15
click at [150, 117] on link "−" at bounding box center [144, 113] width 15 height 15
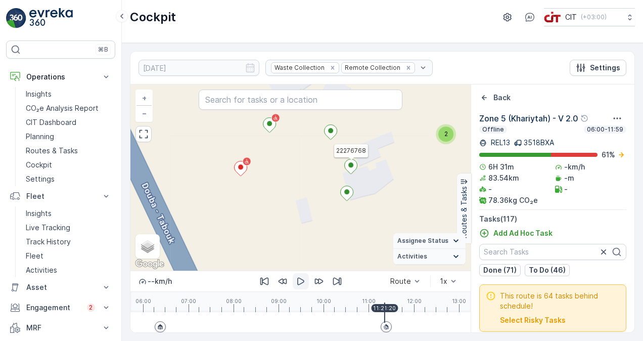
click at [350, 168] on icon at bounding box center [351, 166] width 13 height 15
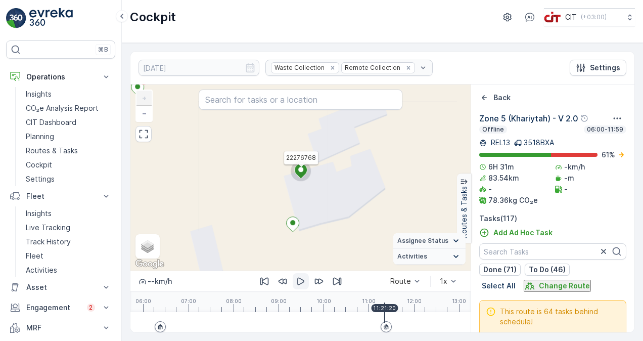
click at [303, 168] on ellipse at bounding box center [300, 169] width 5 height 5
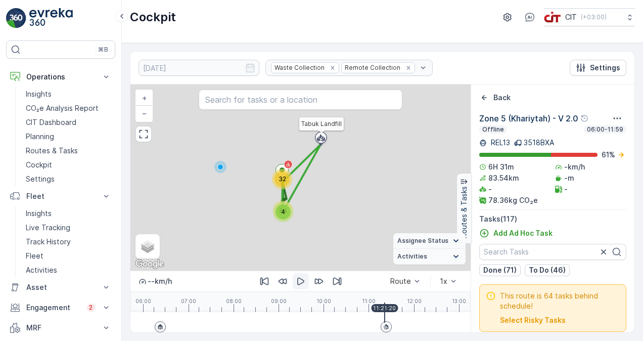
click at [303, 168] on div "2 2 2 4 32 84 Tabuk Landfill + − Satellite Roadmap Terrain Hybrid Leaflet Keybo…" at bounding box center [301, 177] width 340 height 186
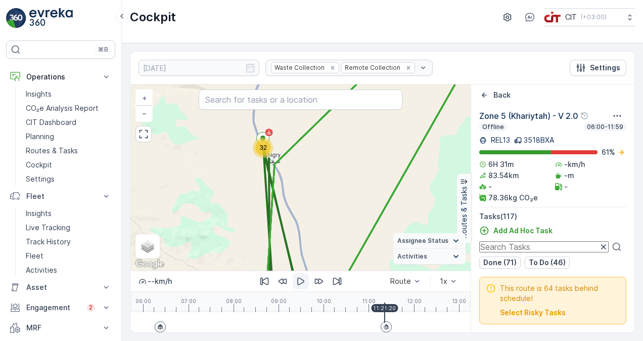
scroll to position [7, 0]
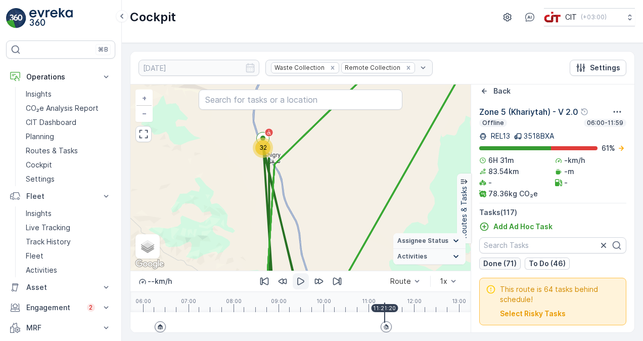
click at [511, 261] on p "Done (71)" at bounding box center [500, 263] width 33 height 10
click at [505, 261] on p "Done (71)" at bounding box center [500, 263] width 33 height 10
click at [496, 261] on p "Done (71)" at bounding box center [500, 263] width 33 height 10
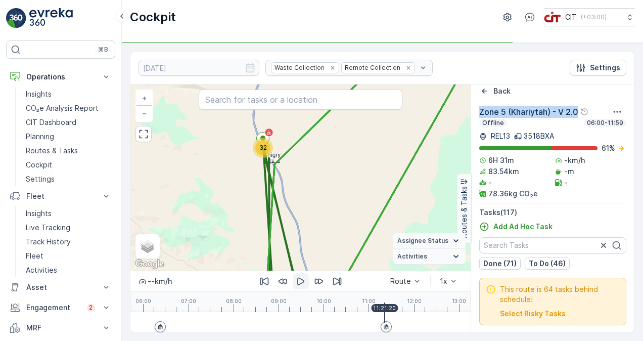
drag, startPoint x: 478, startPoint y: 112, endPoint x: 578, endPoint y: 117, distance: 100.8
click at [578, 117] on div "Zone 5 (Khariytah) - V 2.0 Offline 06:00-11:59 REL13 3518BXA 61 % 6H 31m -km/h …" at bounding box center [552, 220] width 163 height 228
copy p "Zone 5 (Khariytah) - V 2.0"
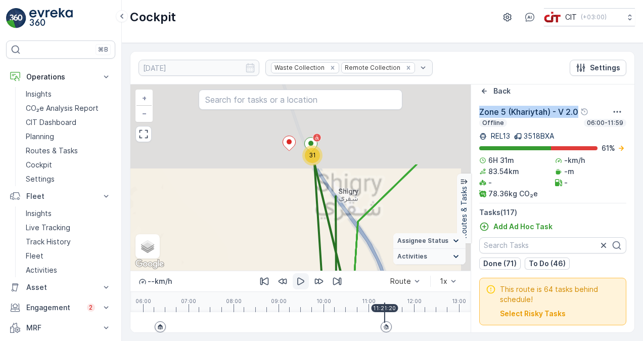
drag, startPoint x: 331, startPoint y: 146, endPoint x: 313, endPoint y: 245, distance: 100.3
click at [313, 245] on div "5 3 8 7 8 8 16 20 8 31 + − Satellite Roadmap Terrain Hybrid Leaflet Keyboard sh…" at bounding box center [301, 177] width 340 height 186
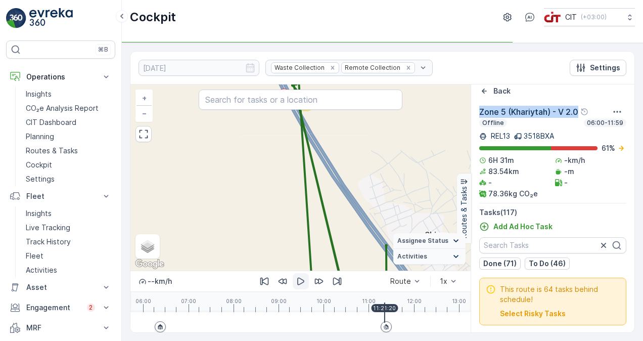
drag, startPoint x: 315, startPoint y: 139, endPoint x: 317, endPoint y: 213, distance: 74.4
click at [317, 213] on div "5 2 2 5 2 4 3 2 3 4 3 6 3 6 2 4 2 9 2 5 13 2 2 10 3 + − Satellite Roadmap Terra…" at bounding box center [301, 177] width 340 height 186
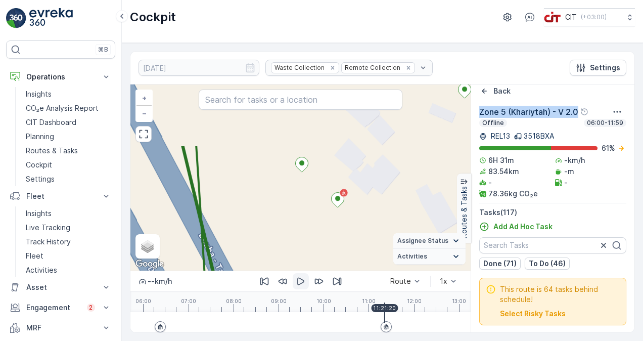
drag, startPoint x: 316, startPoint y: 223, endPoint x: 333, endPoint y: 246, distance: 28.9
click at [333, 246] on div "2 2 5 2 2 2 2 + − Satellite Roadmap Terrain Hybrid Leaflet Keyboard shortcuts M…" at bounding box center [301, 177] width 340 height 186
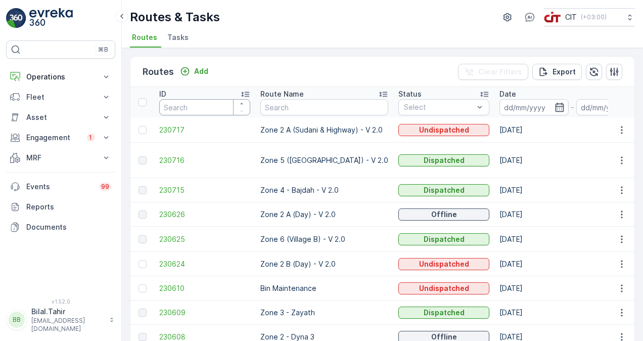
click at [195, 106] on input "number" at bounding box center [204, 107] width 91 height 16
click at [333, 105] on input "text" at bounding box center [325, 107] width 128 height 16
paste input "Zone 5 (Khariytah) - V 2.0"
type input "Zone 5 (Khariytah) - V 2.0"
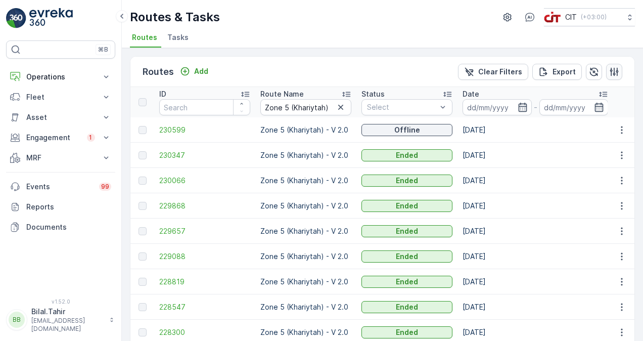
click at [611, 67] on icon "button" at bounding box center [615, 72] width 10 height 10
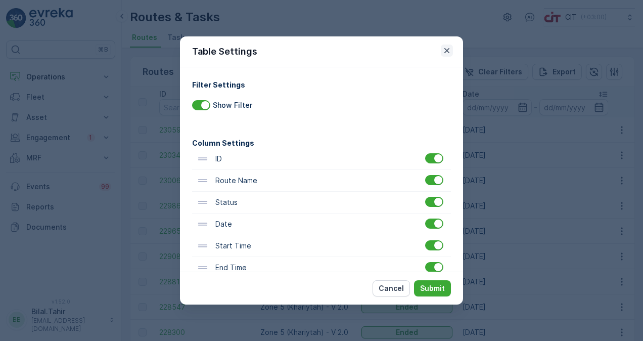
click at [451, 47] on icon "button" at bounding box center [447, 51] width 10 height 10
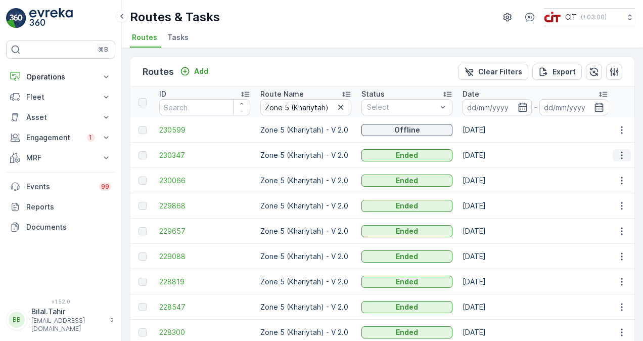
click at [617, 155] on icon "button" at bounding box center [622, 155] width 10 height 10
click at [611, 169] on span "See More Details" at bounding box center [598, 169] width 59 height 10
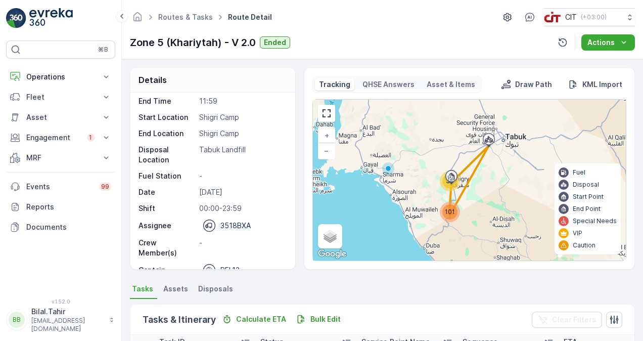
scroll to position [51, 0]
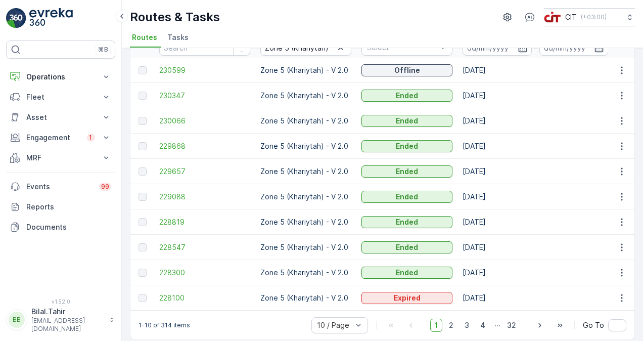
scroll to position [71, 0]
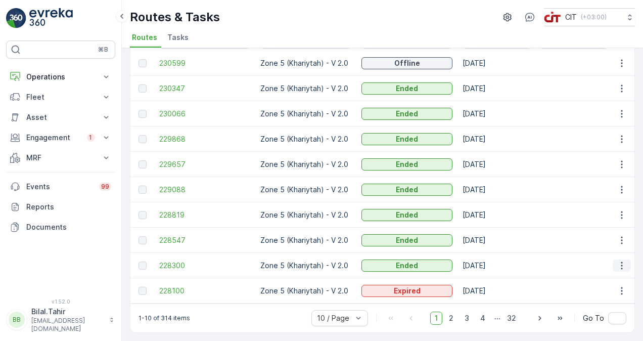
click at [620, 266] on button "button" at bounding box center [622, 266] width 18 height 12
click at [610, 279] on span "See More Details" at bounding box center [598, 276] width 59 height 10
click at [621, 287] on icon "button" at bounding box center [622, 291] width 2 height 8
click at [602, 297] on span "See More Details" at bounding box center [598, 301] width 59 height 10
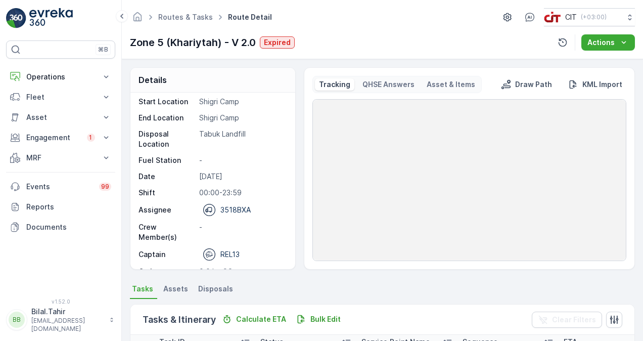
scroll to position [78, 0]
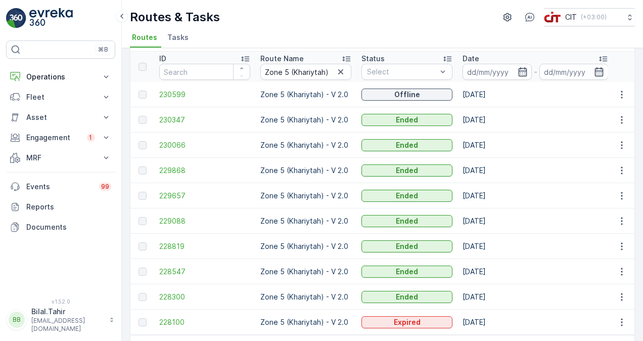
scroll to position [20, 0]
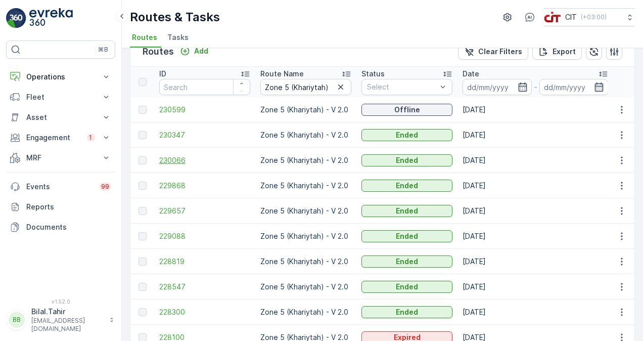
click at [171, 158] on span "230066" at bounding box center [204, 160] width 91 height 10
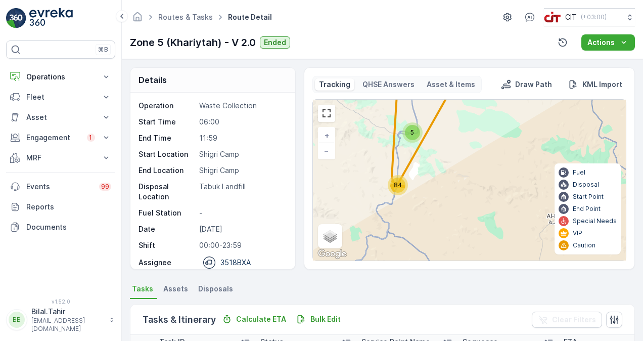
drag, startPoint x: 409, startPoint y: 188, endPoint x: 444, endPoint y: 207, distance: 39.8
click at [444, 207] on div "45 5 84 + − Satellite Roadmap Terrain Hybrid Leaflet Keyboard shortcuts Map Dat…" at bounding box center [469, 180] width 313 height 161
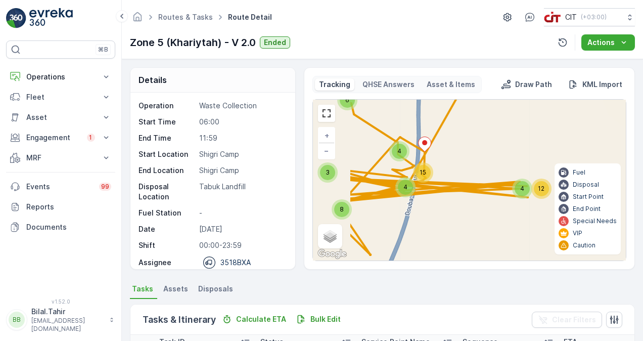
drag, startPoint x: 456, startPoint y: 188, endPoint x: 471, endPoint y: 194, distance: 15.9
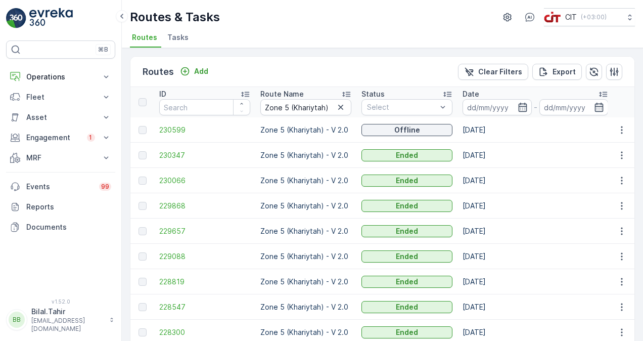
scroll to position [51, 0]
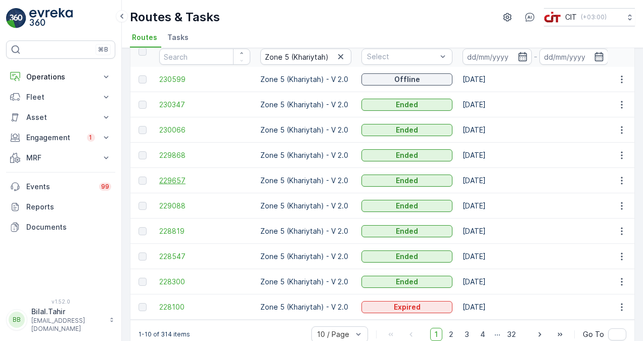
click at [174, 180] on span "229657" at bounding box center [204, 181] width 91 height 10
